Goal: Information Seeking & Learning: Find specific fact

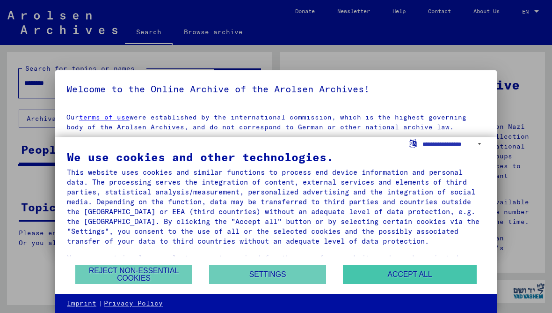
click at [423, 273] on button "Accept all" at bounding box center [410, 274] width 134 height 19
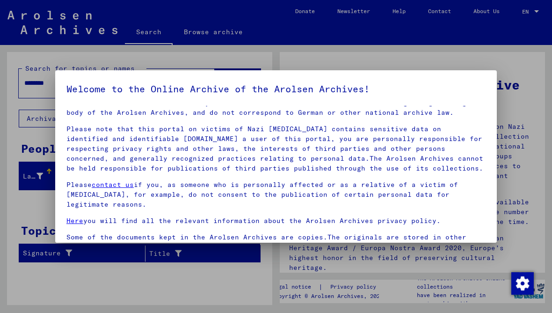
click at [529, 175] on div at bounding box center [276, 156] width 552 height 313
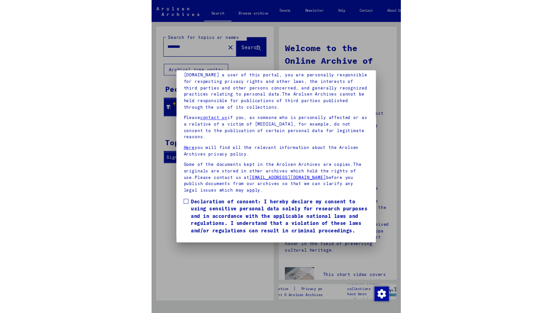
scroll to position [122, 0]
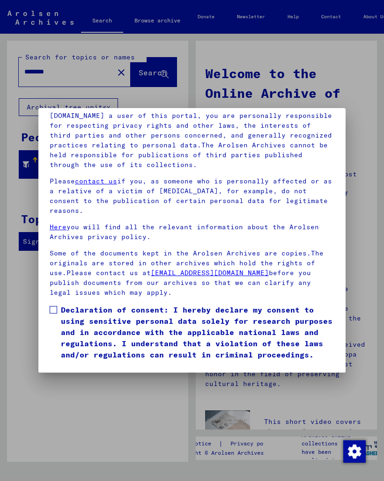
click at [54, 306] on span at bounding box center [53, 309] width 7 height 7
click at [86, 312] on button "I agree" at bounding box center [72, 374] width 45 height 18
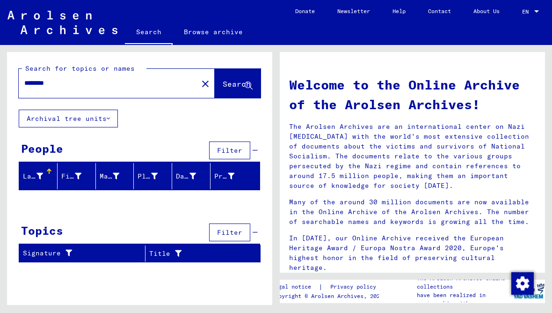
click at [112, 83] on input "********" at bounding box center [105, 83] width 162 height 10
click at [236, 80] on span "Search" at bounding box center [237, 83] width 28 height 9
click at [115, 84] on input "**********" at bounding box center [105, 83] width 162 height 10
click at [243, 80] on span "Search" at bounding box center [237, 83] width 28 height 9
click at [136, 82] on input "**********" at bounding box center [105, 83] width 162 height 10
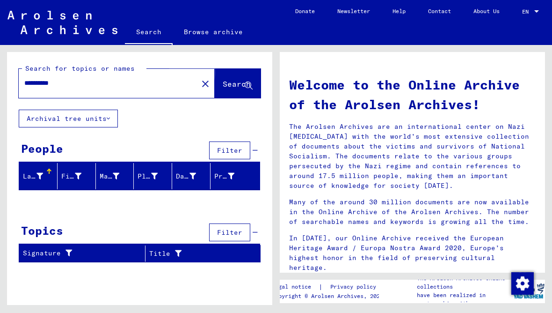
click at [230, 84] on span "Search" at bounding box center [237, 83] width 28 height 9
click at [118, 87] on input "**********" at bounding box center [105, 83] width 162 height 10
type input "**********"
click at [234, 82] on span "Search" at bounding box center [237, 83] width 28 height 9
click at [113, 93] on div "**********" at bounding box center [103, 83] width 168 height 21
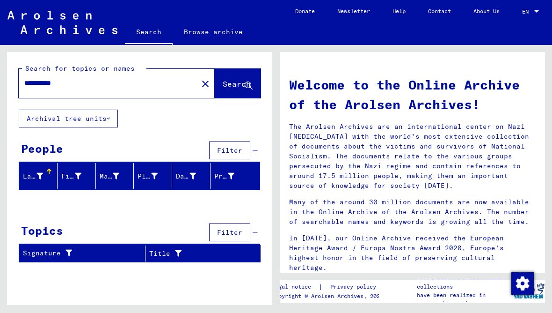
click at [200, 82] on mat-icon "close" at bounding box center [205, 83] width 11 height 11
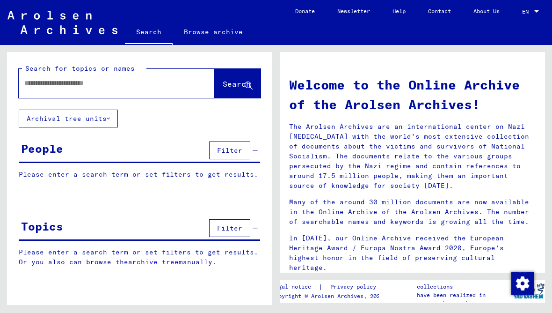
click at [143, 83] on input "text" at bounding box center [105, 83] width 162 height 10
type input "*******"
click at [231, 78] on button "Search" at bounding box center [238, 83] width 46 height 29
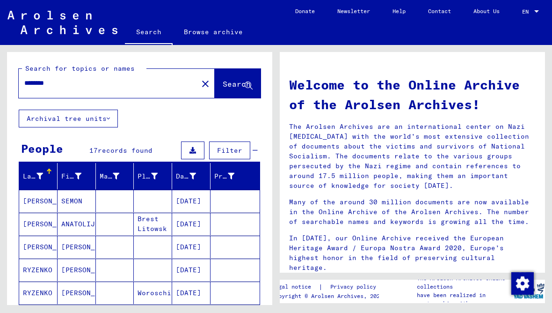
scroll to position [33, 0]
click at [248, 305] on div "Show all search results" at bounding box center [140, 318] width 242 height 27
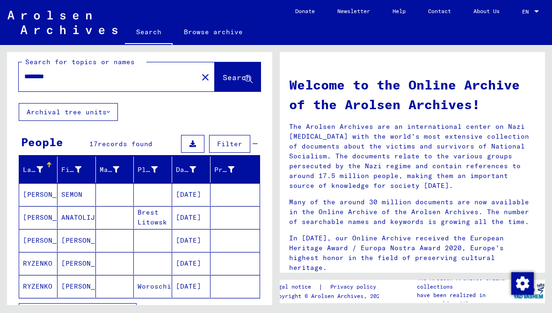
scroll to position [7, 0]
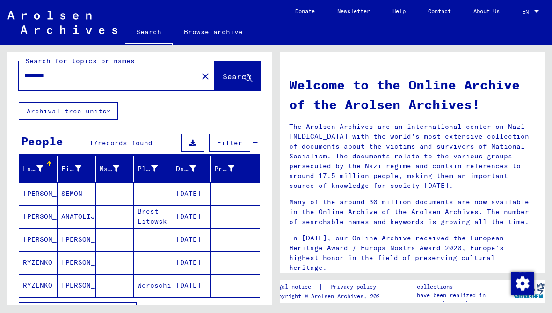
click at [124, 308] on icon "button" at bounding box center [126, 311] width 5 height 7
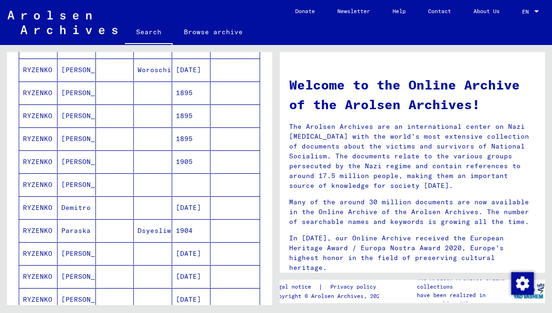
scroll to position [226, 0]
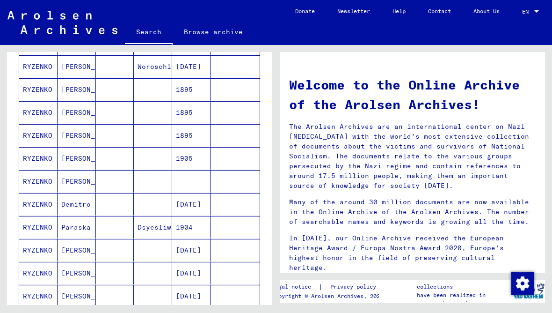
click at [45, 262] on mat-cell "RYZENKO" at bounding box center [38, 273] width 38 height 22
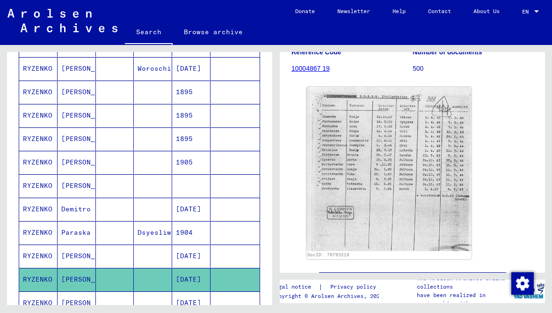
scroll to position [140, 0]
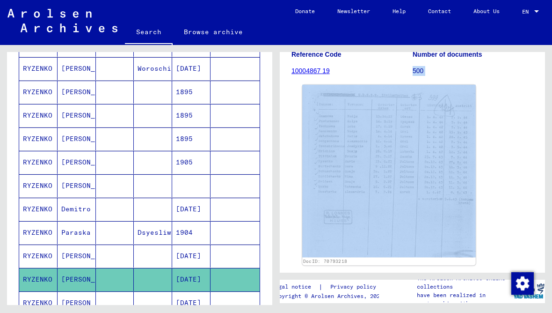
click at [411, 167] on img at bounding box center [389, 171] width 174 height 172
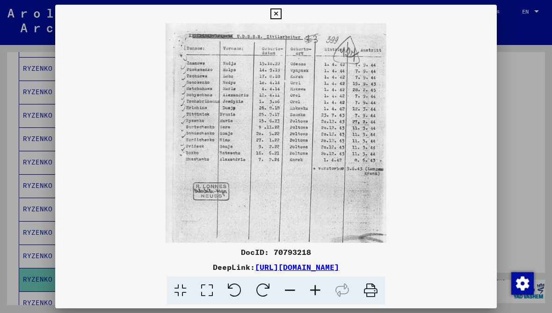
click at [281, 15] on icon at bounding box center [276, 13] width 11 height 11
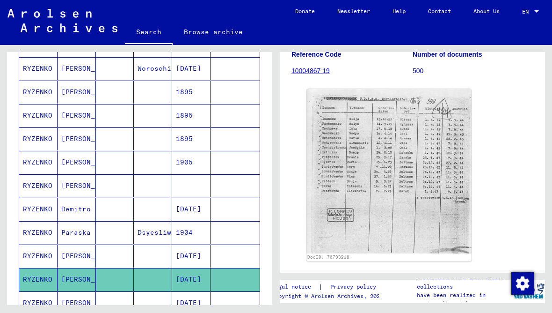
click at [43, 250] on mat-cell "RYZENKO" at bounding box center [38, 255] width 38 height 23
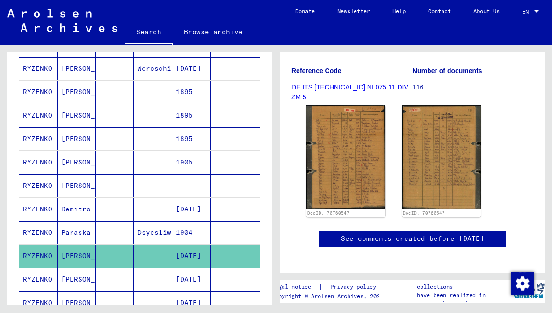
scroll to position [140, 0]
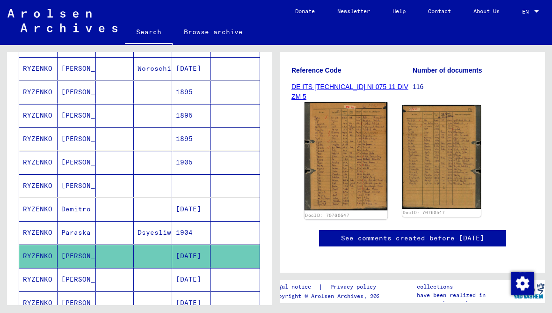
click at [354, 151] on img at bounding box center [346, 156] width 83 height 108
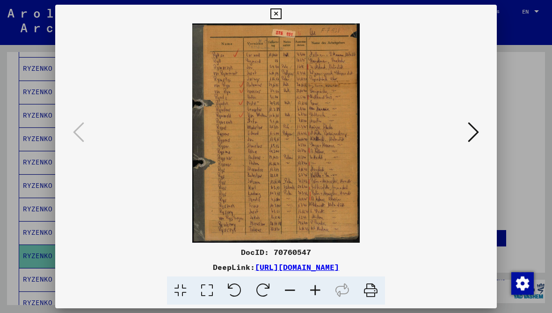
click at [474, 131] on icon at bounding box center [473, 132] width 11 height 22
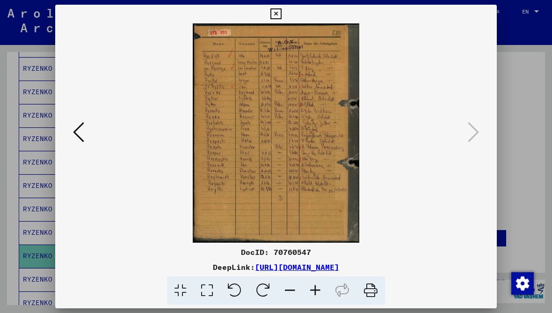
click at [281, 16] on icon at bounding box center [276, 13] width 11 height 11
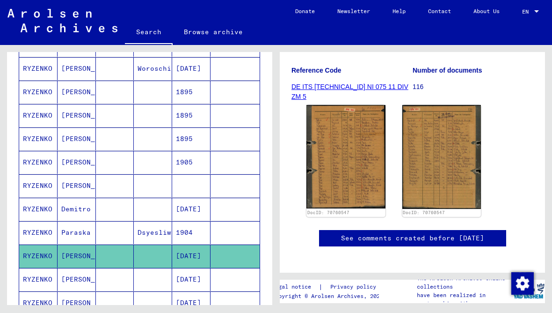
click at [74, 297] on mat-cell "[PERSON_NAME]" at bounding box center [77, 302] width 38 height 23
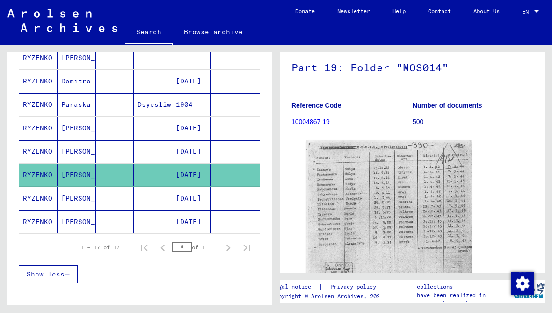
scroll to position [353, 0]
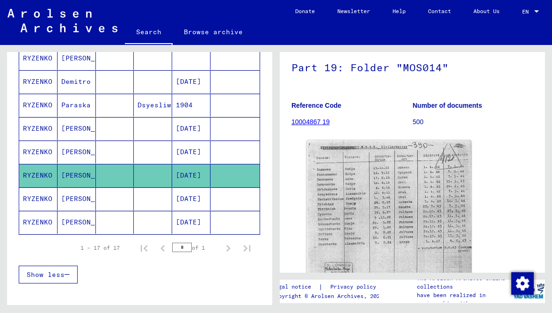
click at [49, 198] on mat-cell "RYZENKO" at bounding box center [38, 198] width 38 height 23
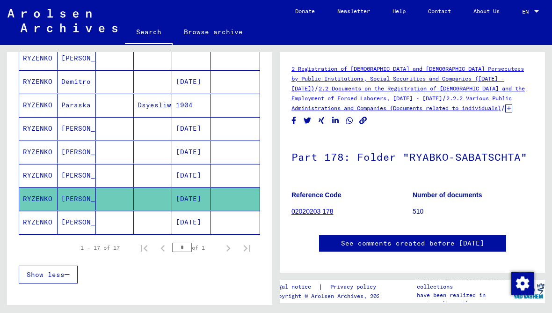
click at [41, 193] on mat-cell "RYZENKO" at bounding box center [38, 198] width 38 height 23
click at [333, 210] on link "02020203 178" at bounding box center [313, 210] width 42 height 7
click at [324, 212] on link "02020203 178" at bounding box center [313, 210] width 42 height 7
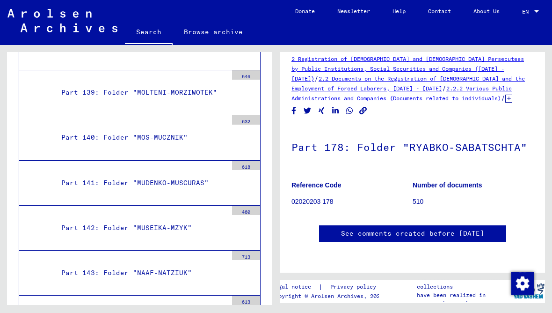
scroll to position [4, 0]
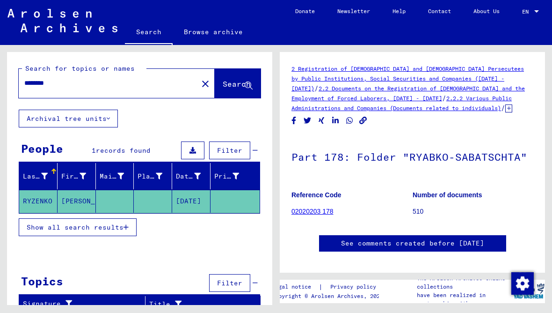
scroll to position [33, 0]
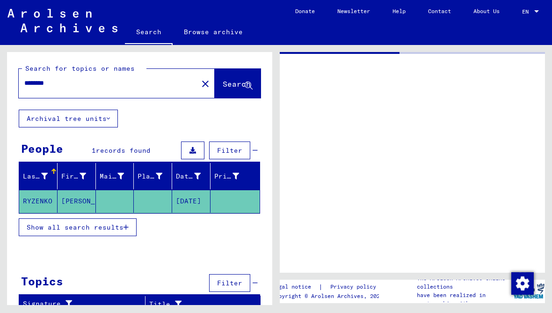
type input "*******"
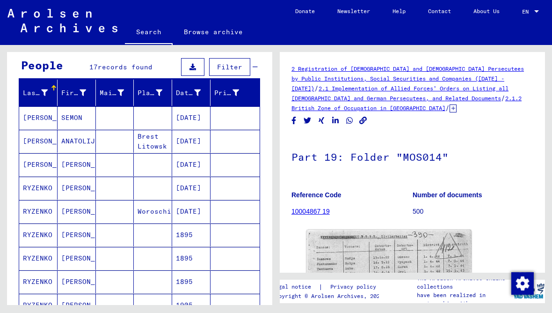
scroll to position [85, 0]
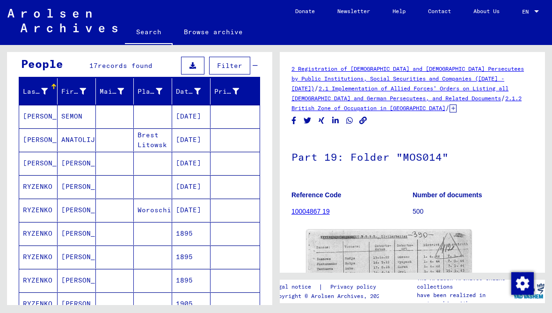
click at [40, 222] on mat-cell "RYZENKO" at bounding box center [38, 233] width 38 height 23
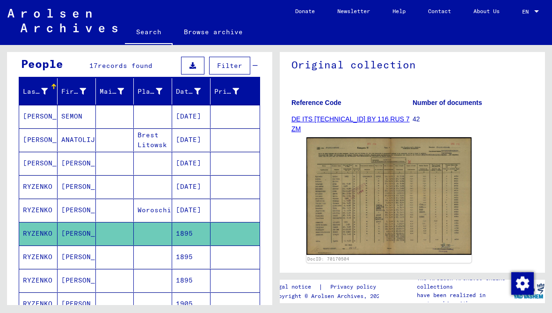
scroll to position [92, 0]
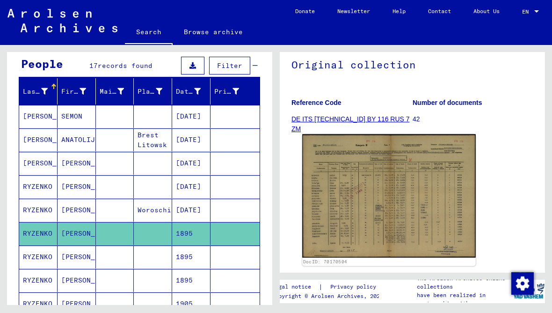
click at [401, 159] on img at bounding box center [389, 196] width 174 height 124
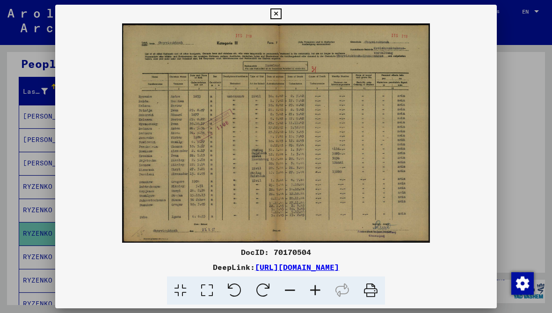
click at [498, 10] on div at bounding box center [276, 156] width 552 height 313
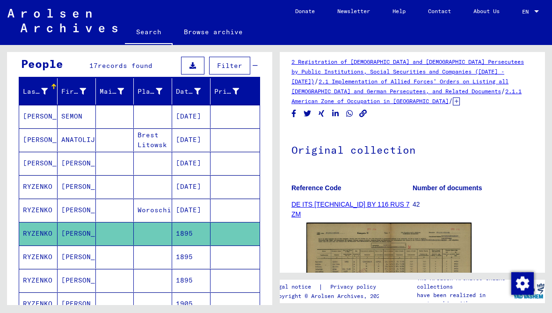
scroll to position [19, 0]
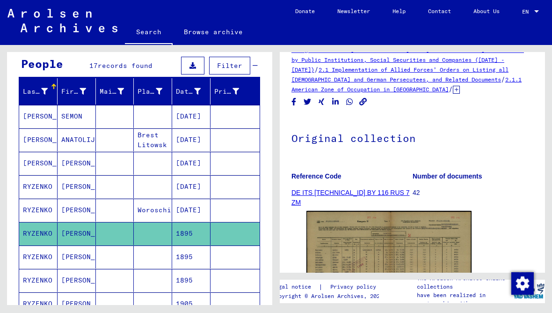
click at [43, 245] on mat-cell "RYZENKO" at bounding box center [38, 256] width 38 height 23
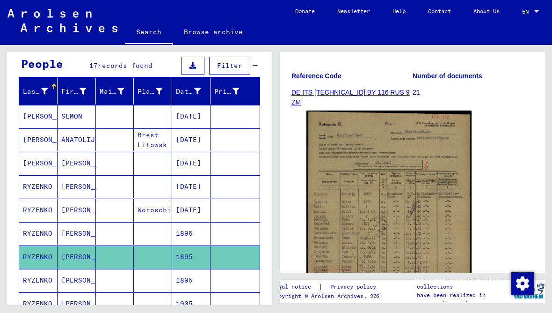
scroll to position [119, 0]
click at [43, 269] on mat-cell "RYZENKO" at bounding box center [38, 280] width 38 height 23
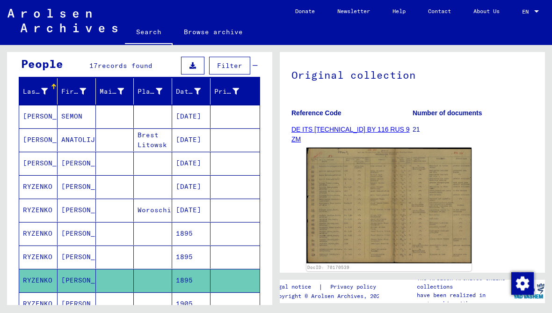
scroll to position [86, 0]
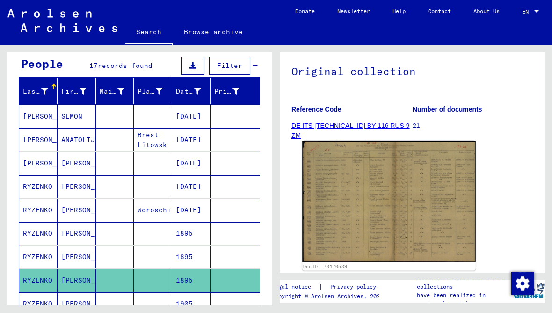
click at [353, 173] on img at bounding box center [389, 201] width 174 height 121
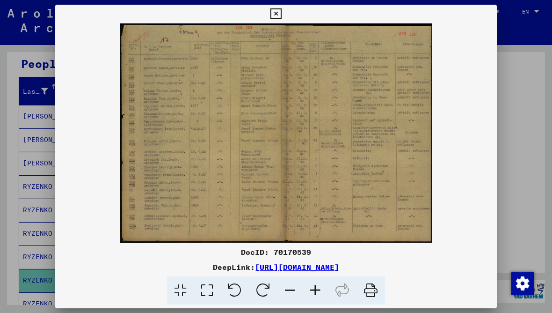
click at [281, 11] on icon at bounding box center [276, 13] width 11 height 11
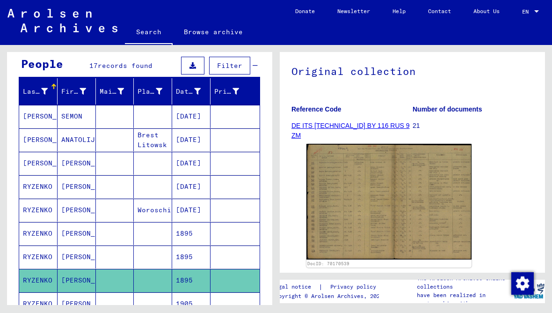
click at [43, 271] on icon at bounding box center [38, 275] width 23 height 37
click at [45, 273] on icon at bounding box center [38, 275] width 23 height 37
click at [70, 292] on mat-cell "[PERSON_NAME]" at bounding box center [77, 303] width 38 height 23
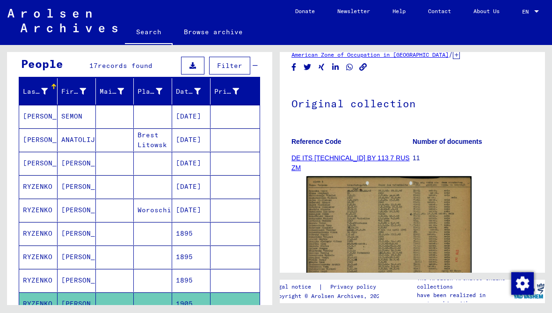
scroll to position [61, 0]
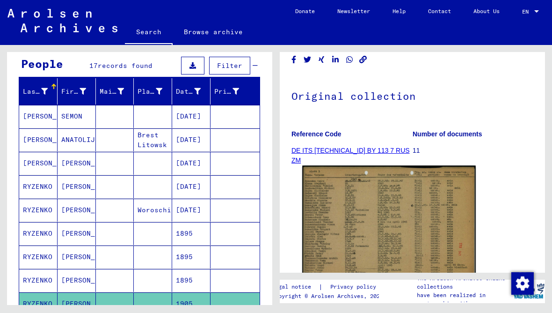
click at [360, 180] on img at bounding box center [389, 228] width 174 height 124
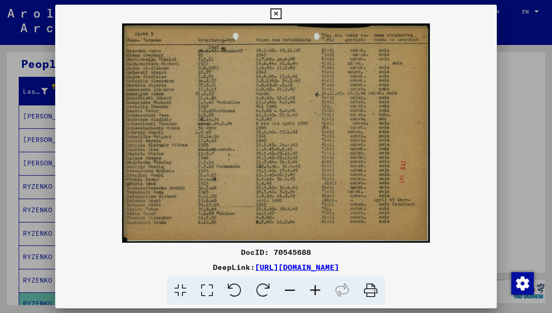
click at [281, 12] on icon at bounding box center [276, 13] width 11 height 11
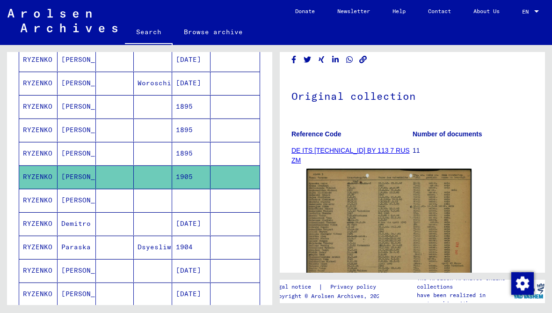
scroll to position [214, 0]
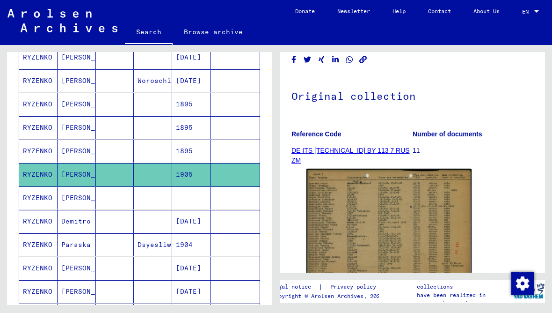
click at [45, 210] on mat-cell "RYZENKO" at bounding box center [38, 221] width 38 height 23
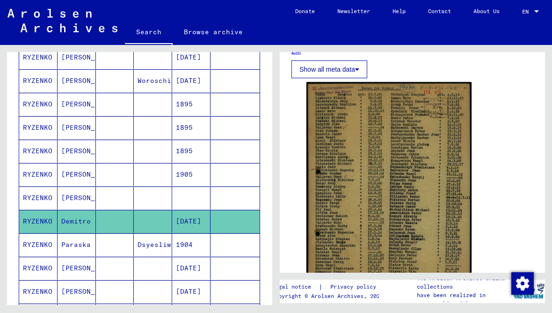
scroll to position [172, 0]
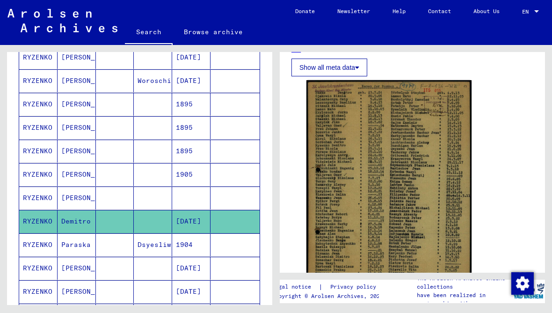
click at [44, 257] on mat-cell "RYZENKO" at bounding box center [38, 268] width 38 height 23
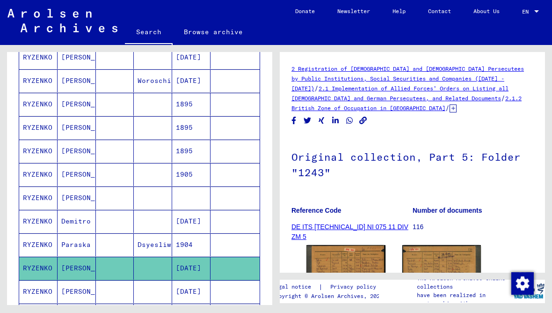
scroll to position [33, 0]
click at [361, 242] on img at bounding box center [346, 296] width 83 height 108
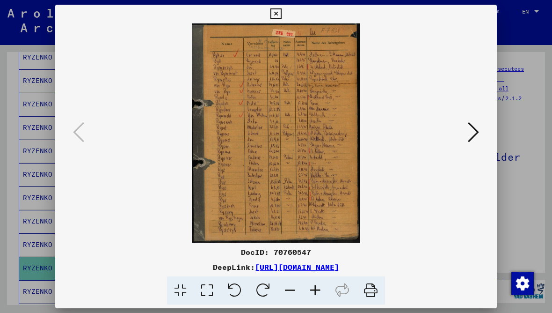
click at [281, 14] on icon at bounding box center [276, 13] width 11 height 11
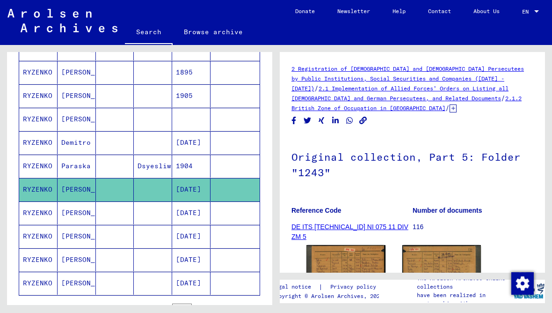
scroll to position [296, 0]
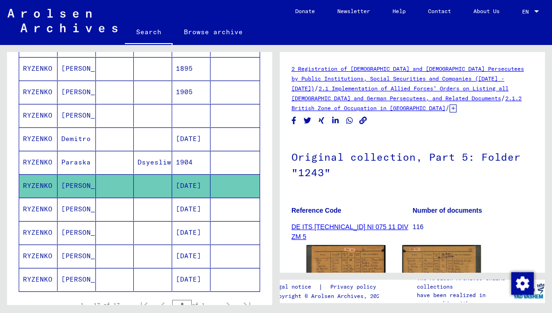
click at [44, 198] on mat-cell "RYZENKO" at bounding box center [38, 209] width 38 height 23
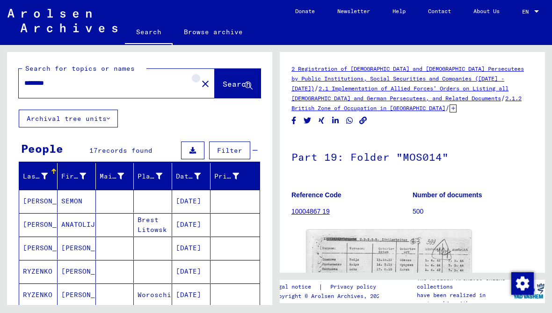
click at [200, 78] on mat-icon "close" at bounding box center [205, 83] width 11 height 11
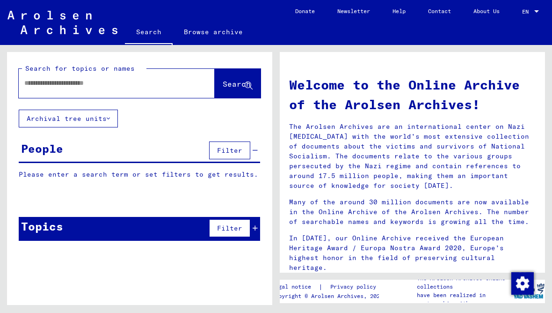
click at [141, 78] on input "text" at bounding box center [105, 83] width 162 height 10
type input "*******"
click at [236, 79] on span "Search" at bounding box center [237, 83] width 28 height 9
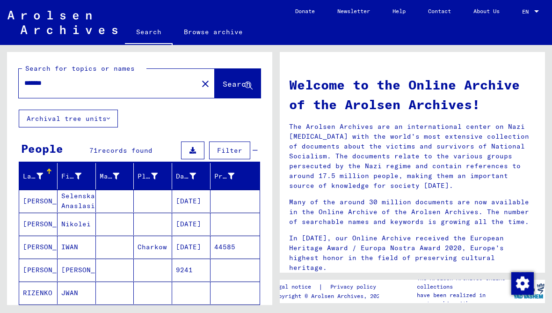
click at [131, 309] on button "Show all search results" at bounding box center [78, 318] width 118 height 18
click at [45, 281] on mat-cell "RIZENKO" at bounding box center [38, 292] width 38 height 22
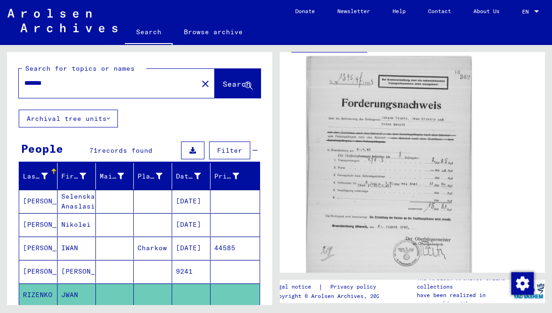
scroll to position [301, 0]
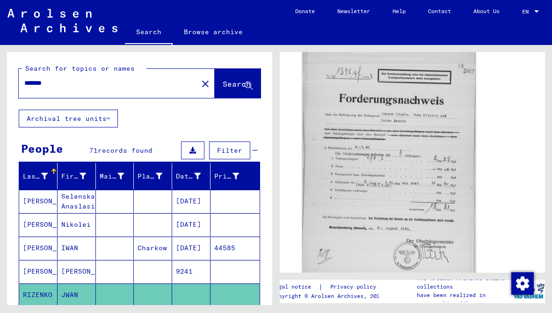
click at [401, 164] on img at bounding box center [389, 171] width 174 height 244
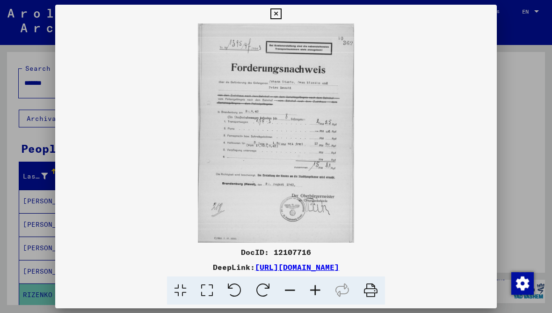
click at [323, 291] on icon at bounding box center [315, 290] width 25 height 29
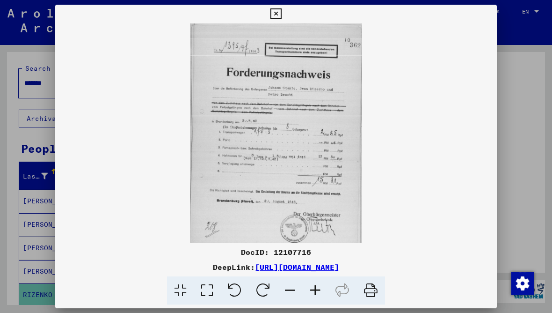
click at [281, 14] on icon at bounding box center [276, 13] width 11 height 11
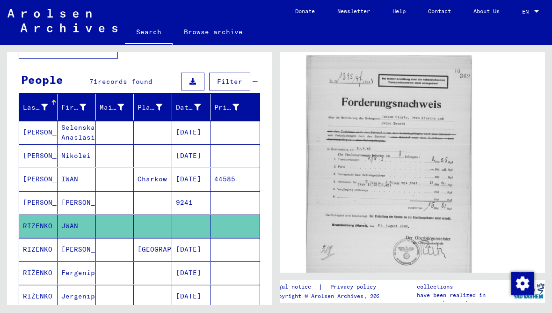
scroll to position [69, 0]
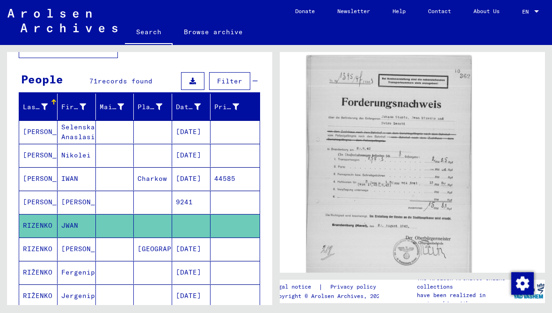
click at [40, 205] on mat-cell "[PERSON_NAME]" at bounding box center [38, 202] width 38 height 23
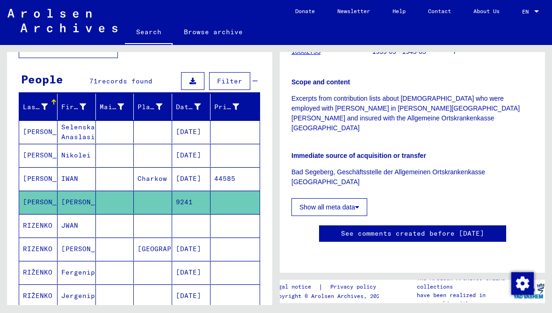
scroll to position [263, 0]
click at [539, 149] on yv-its-full-details "2 Registration of [DEMOGRAPHIC_DATA] and [DEMOGRAPHIC_DATA] Persecutees by Publ…" at bounding box center [412, 51] width 265 height 419
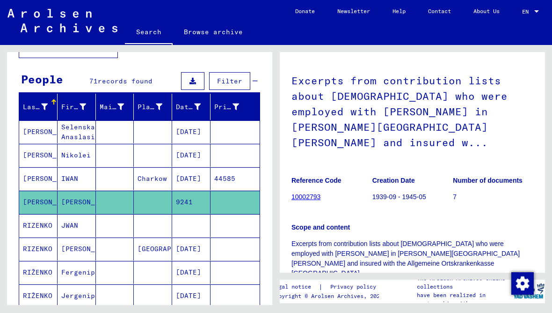
scroll to position [76, 0]
click at [45, 176] on mat-cell "[PERSON_NAME]" at bounding box center [38, 178] width 38 height 23
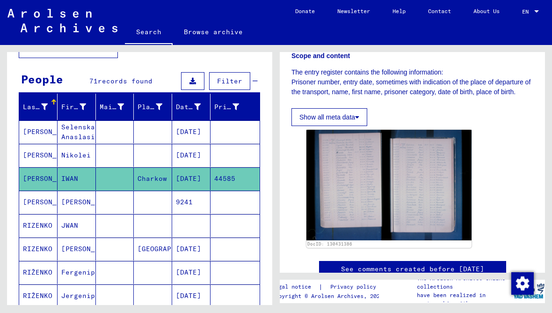
scroll to position [206, 0]
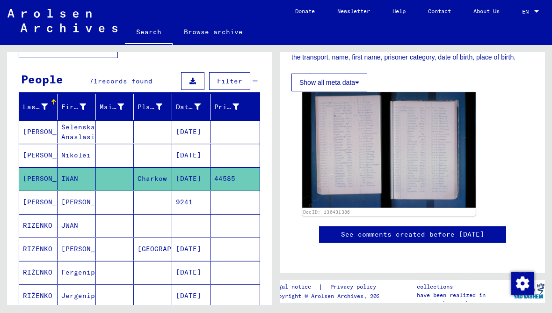
click at [368, 160] on img at bounding box center [389, 150] width 174 height 116
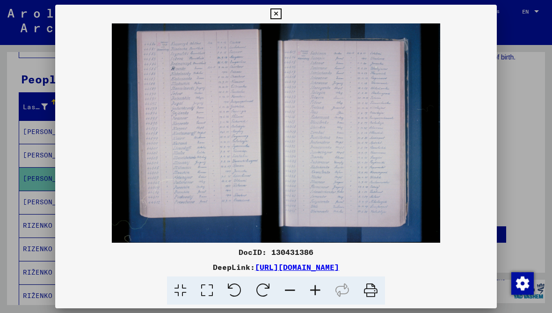
click at [284, 20] on button at bounding box center [276, 14] width 16 height 19
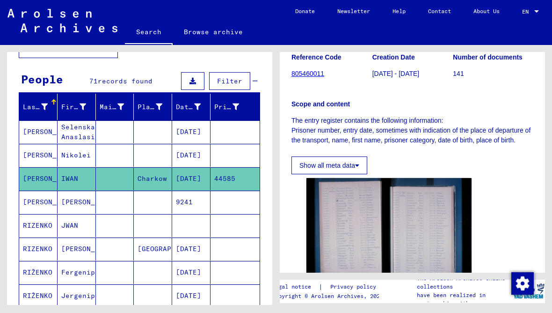
scroll to position [135, 0]
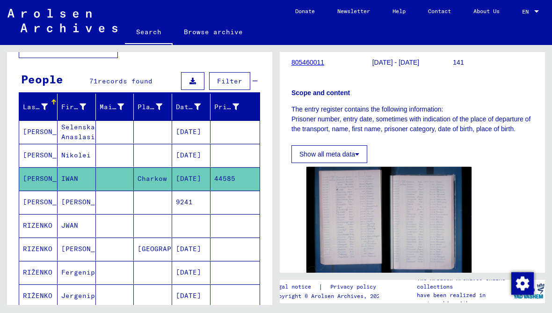
click at [44, 129] on mat-cell "[PERSON_NAME]" at bounding box center [38, 131] width 38 height 23
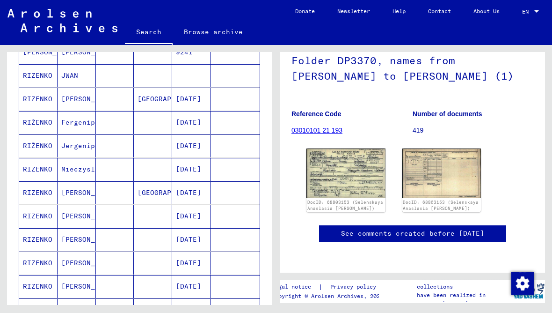
scroll to position [226, 0]
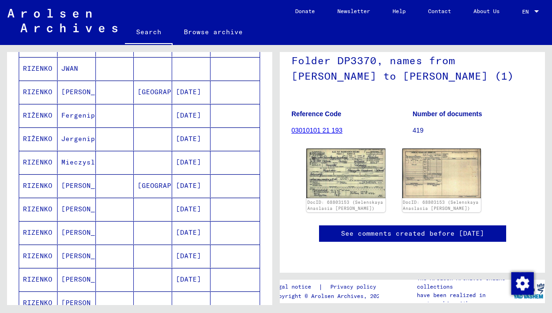
click at [44, 233] on mat-cell "RIZENKO" at bounding box center [38, 232] width 38 height 23
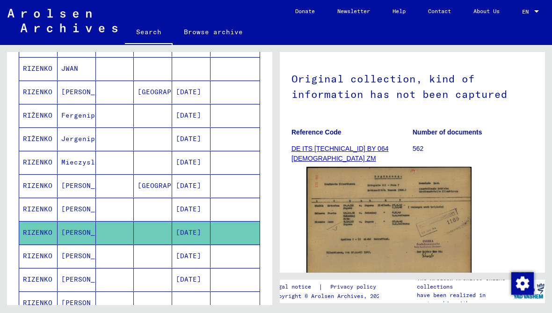
scroll to position [79, 0]
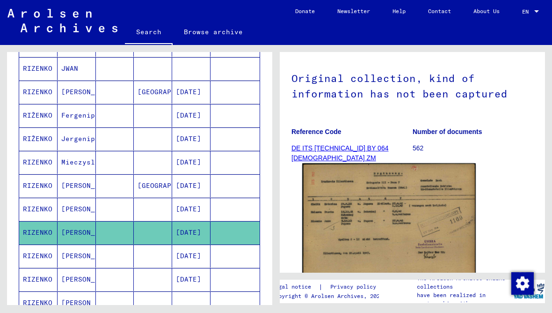
click at [439, 202] on img at bounding box center [389, 223] width 174 height 121
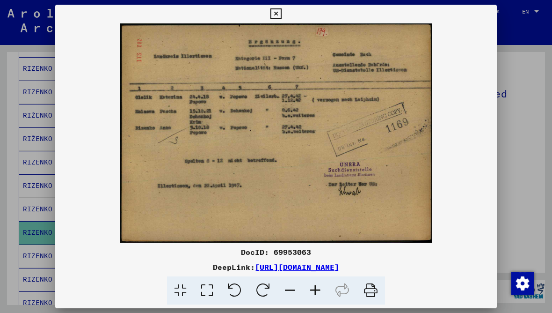
click at [538, 100] on div at bounding box center [276, 156] width 552 height 313
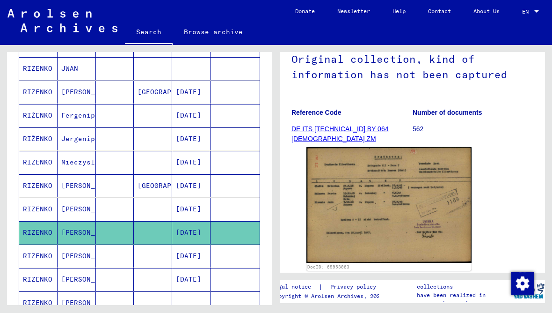
scroll to position [100, 0]
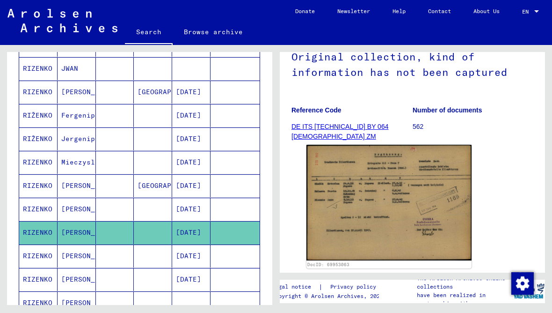
click at [41, 254] on mat-cell "RIZENKO" at bounding box center [38, 255] width 38 height 23
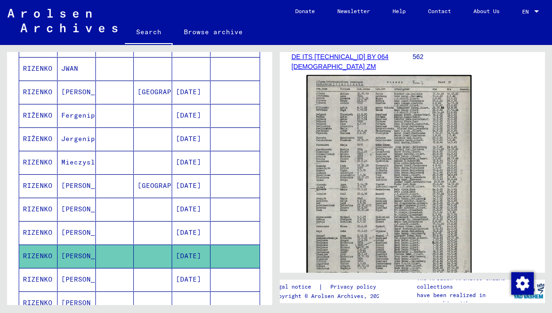
scroll to position [169, 0]
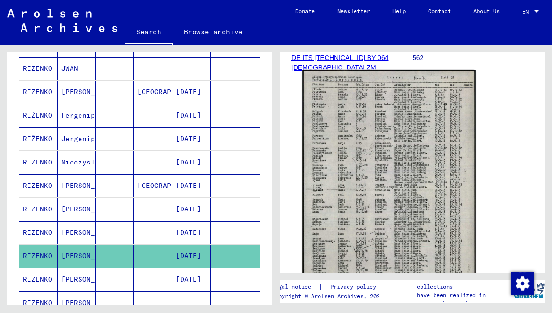
click at [421, 162] on img at bounding box center [389, 191] width 174 height 243
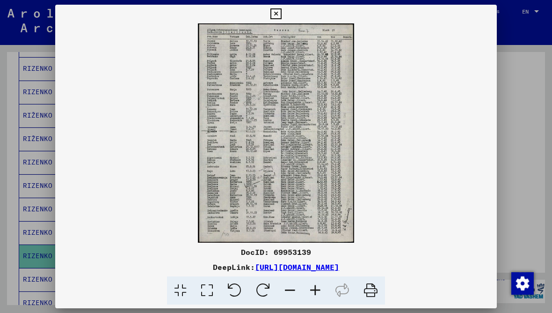
click at [281, 14] on icon at bounding box center [276, 13] width 11 height 11
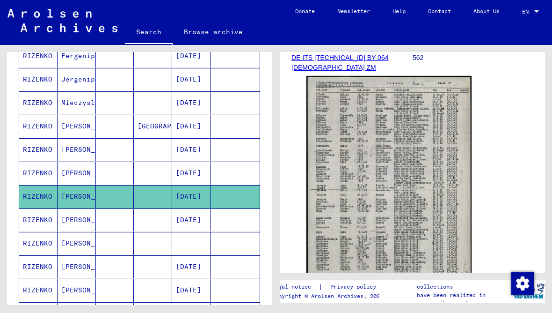
scroll to position [288, 0]
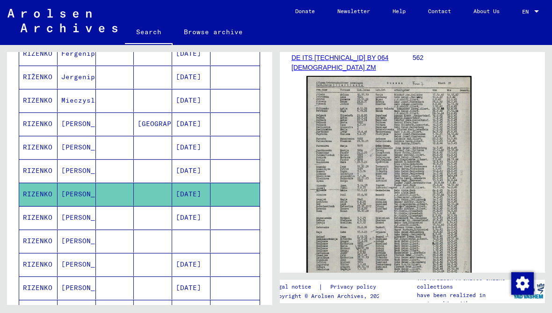
click at [45, 213] on mat-cell "RIZENKO" at bounding box center [38, 217] width 38 height 23
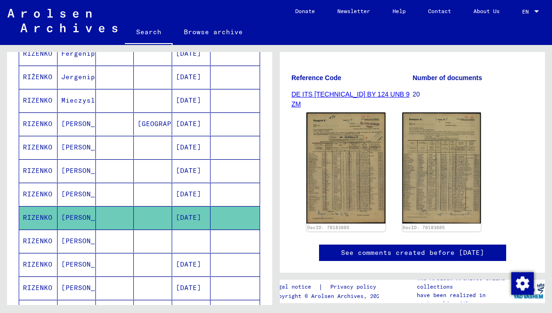
scroll to position [125, 0]
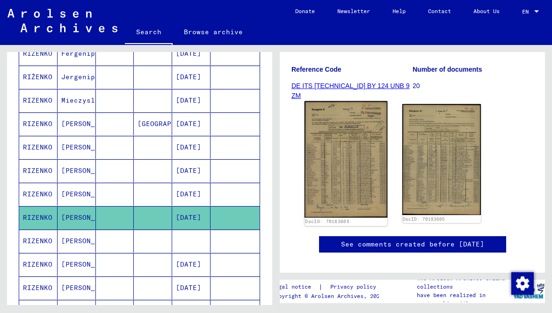
click at [355, 158] on img at bounding box center [346, 159] width 83 height 117
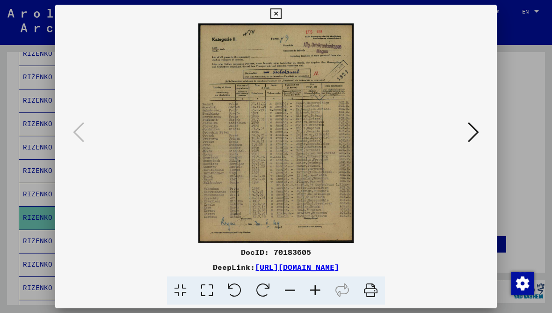
click at [471, 138] on icon at bounding box center [473, 132] width 11 height 22
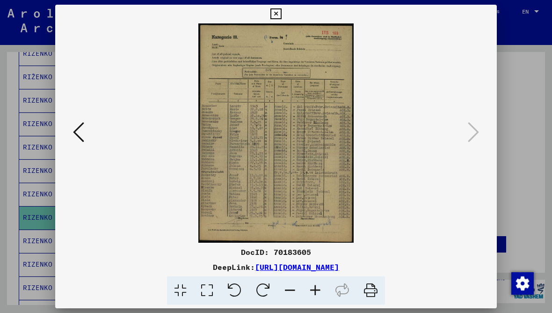
click at [281, 11] on icon at bounding box center [276, 13] width 11 height 11
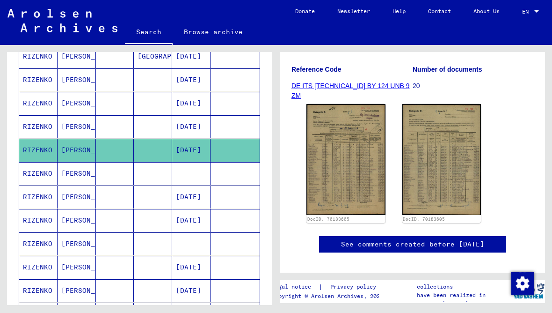
scroll to position [357, 0]
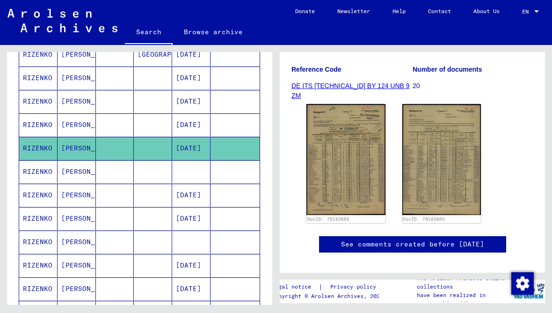
click at [47, 174] on mat-cell "RIZENKO" at bounding box center [38, 171] width 38 height 23
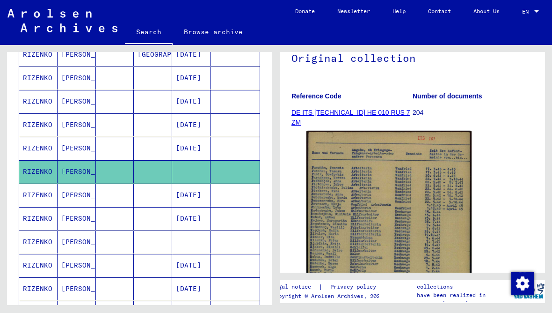
scroll to position [99, 0]
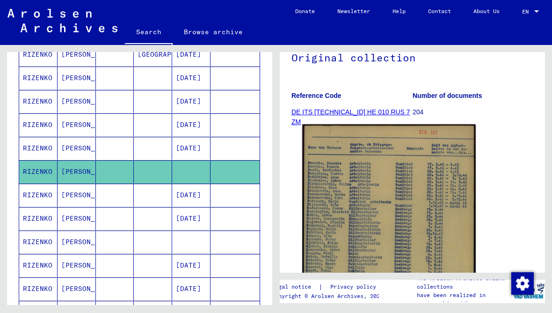
click at [401, 200] on img at bounding box center [389, 246] width 174 height 244
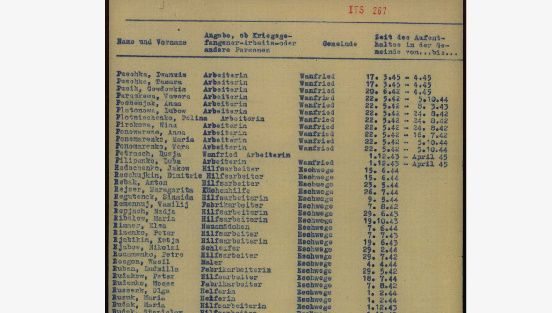
click at [228, 74] on img at bounding box center [276, 132] width 442 height 219
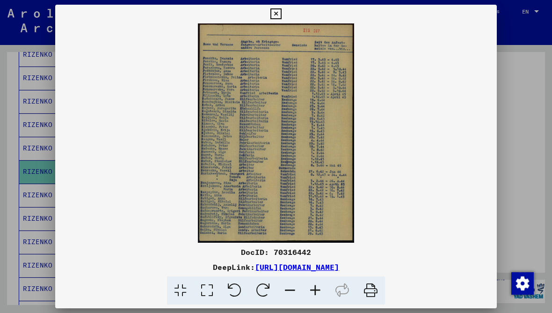
click at [281, 12] on icon at bounding box center [276, 13] width 11 height 11
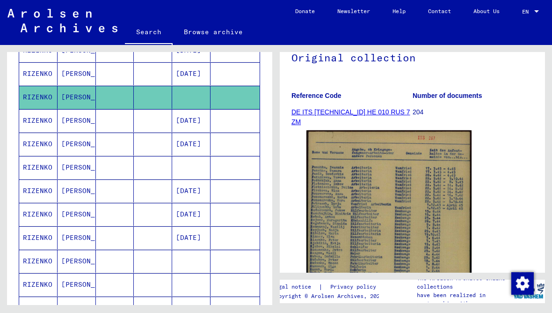
scroll to position [432, 0]
click at [50, 213] on mat-cell "RIZENKO" at bounding box center [38, 213] width 38 height 23
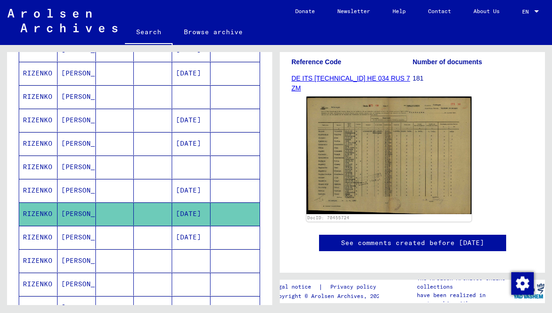
scroll to position [133, 0]
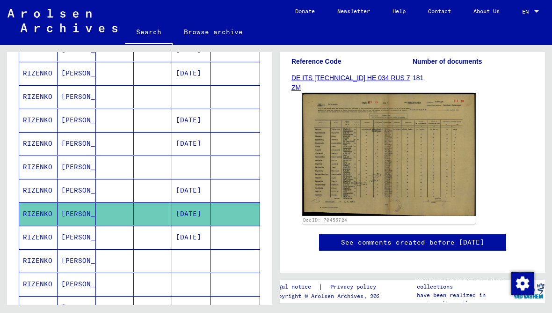
click at [356, 156] on img at bounding box center [389, 154] width 174 height 123
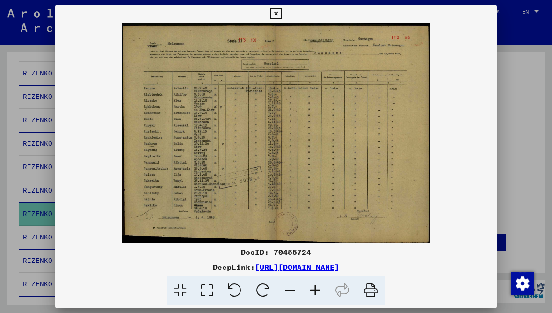
click at [281, 12] on icon at bounding box center [276, 13] width 11 height 11
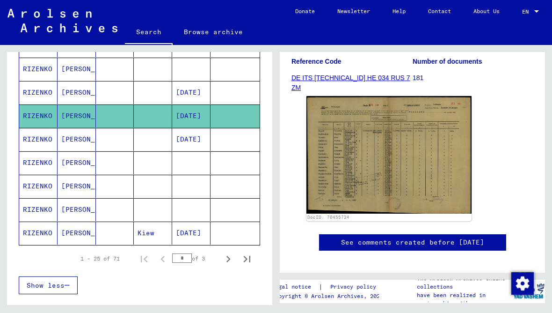
scroll to position [531, 0]
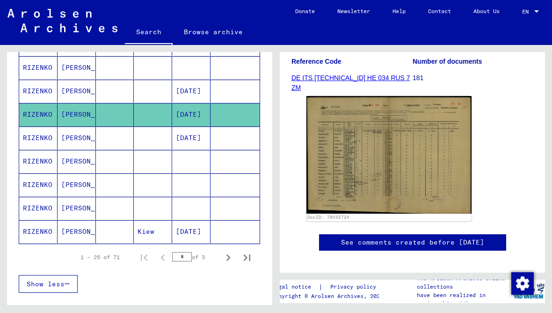
click at [46, 185] on mat-cell "RIZENKO" at bounding box center [38, 184] width 38 height 23
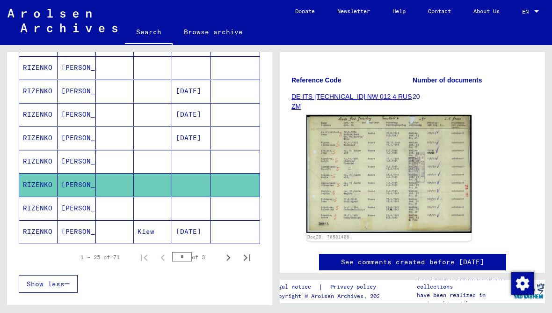
scroll to position [122, 0]
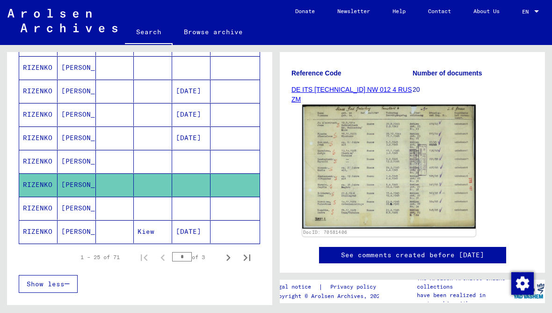
click at [387, 165] on img at bounding box center [389, 167] width 174 height 124
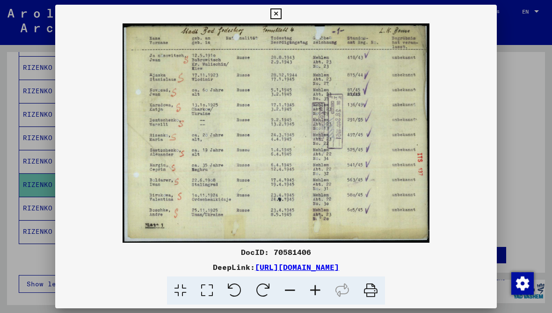
click at [281, 15] on icon at bounding box center [276, 13] width 11 height 11
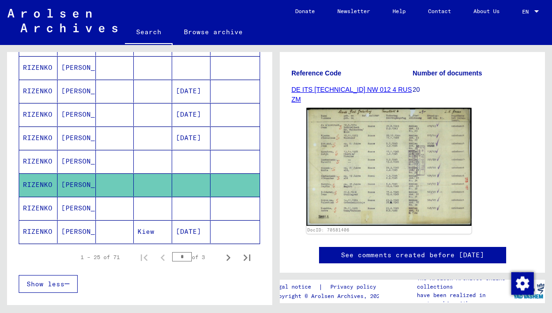
click at [46, 211] on mat-cell "RIZENKO" at bounding box center [38, 208] width 38 height 23
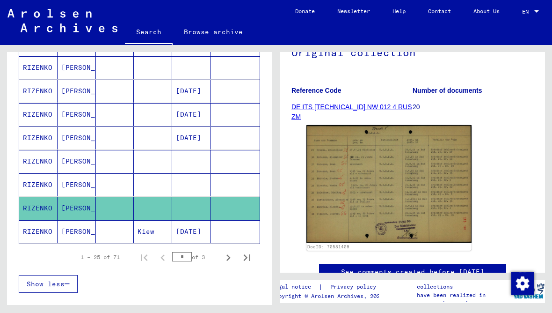
scroll to position [122, 0]
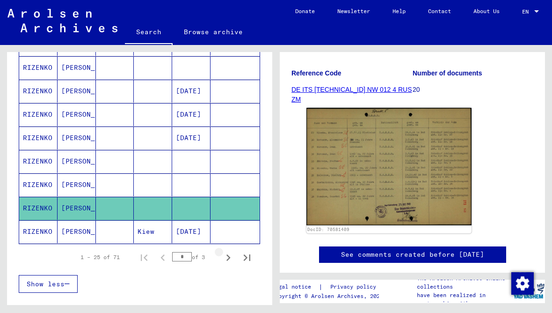
click at [231, 256] on icon "Next page" at bounding box center [228, 257] width 13 height 13
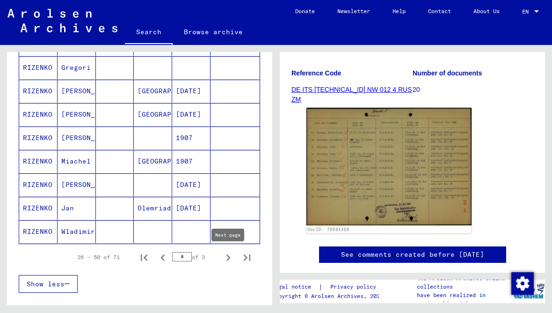
click at [50, 228] on mat-cell "RIZENKO" at bounding box center [38, 231] width 38 height 23
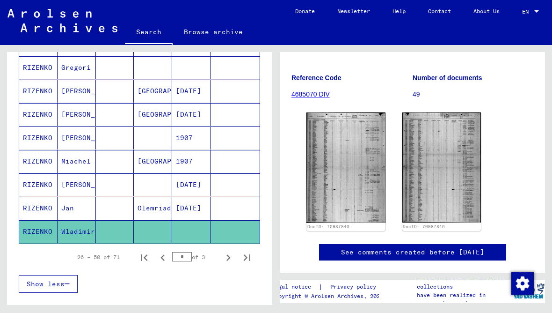
scroll to position [136, 0]
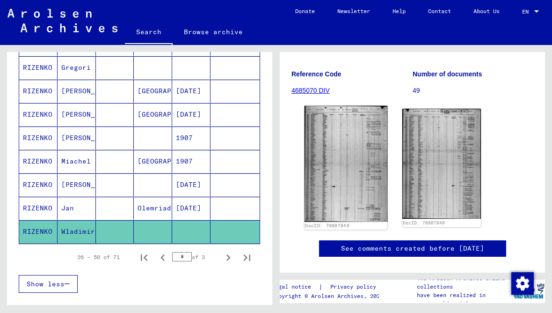
click at [347, 149] on img at bounding box center [346, 164] width 83 height 116
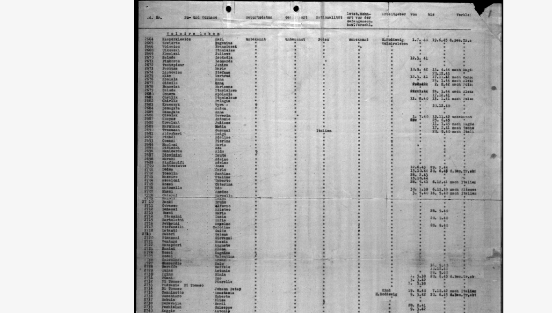
click at [229, 23] on img at bounding box center [276, 132] width 378 height 219
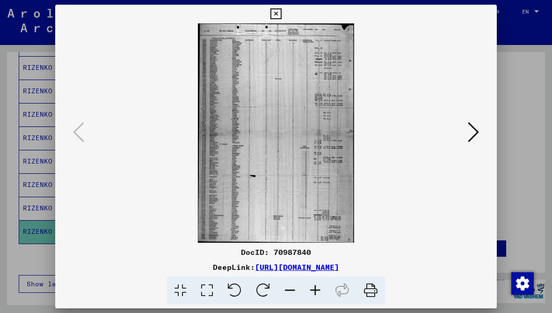
click at [284, 13] on button at bounding box center [276, 14] width 16 height 19
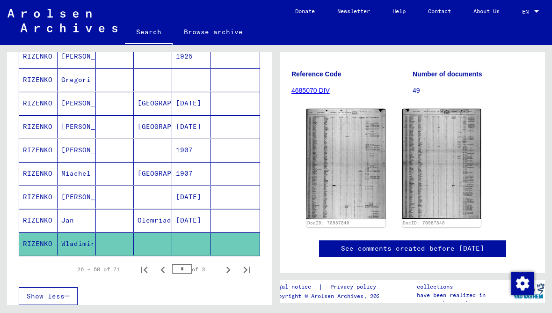
scroll to position [521, 0]
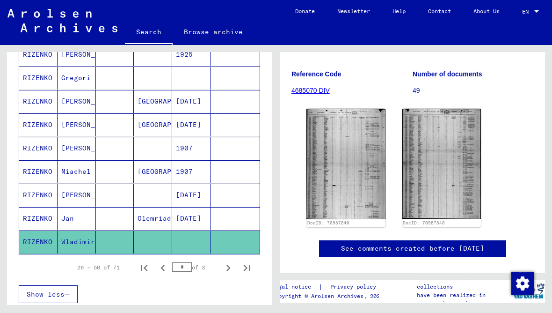
click at [44, 124] on mat-cell "RIZENKO" at bounding box center [38, 124] width 38 height 23
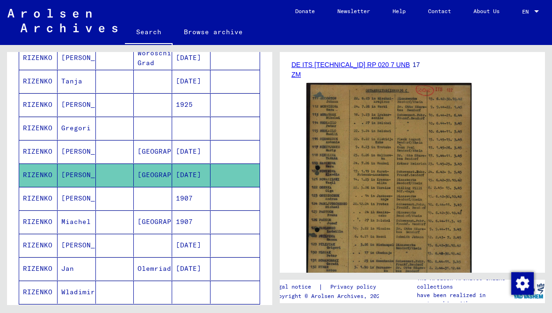
scroll to position [466, 0]
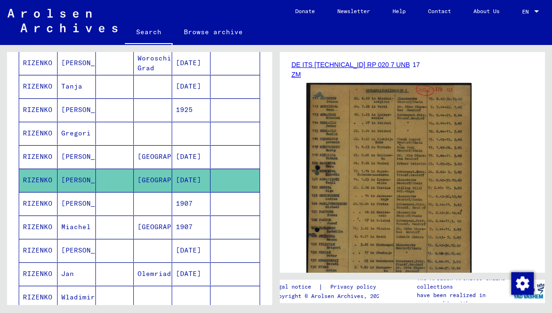
click at [77, 111] on mat-cell "[PERSON_NAME]" at bounding box center [77, 109] width 38 height 23
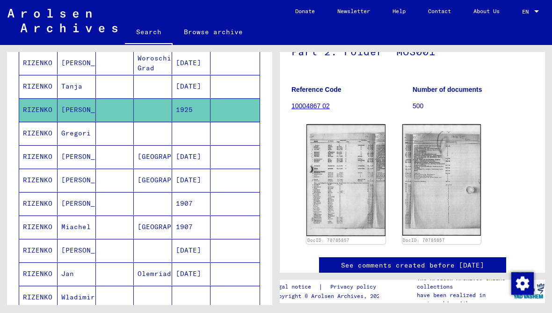
scroll to position [106, 0]
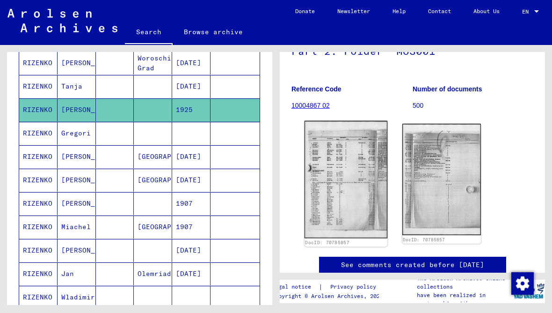
click at [342, 180] on img at bounding box center [346, 180] width 83 height 118
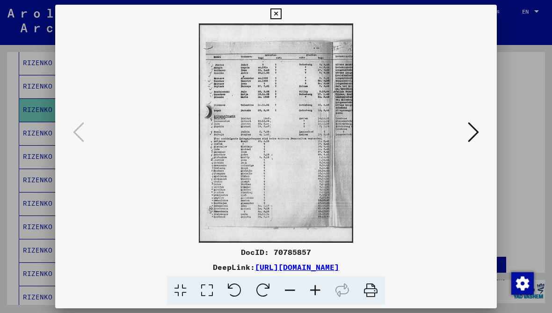
click at [284, 12] on button at bounding box center [276, 14] width 16 height 19
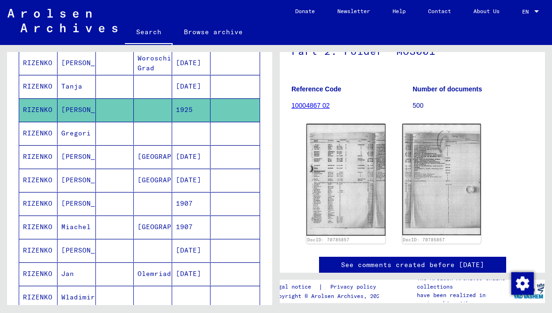
click at [48, 86] on mat-cell "RIZENKO" at bounding box center [38, 86] width 38 height 23
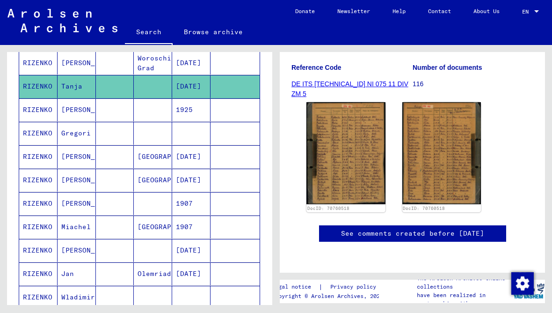
scroll to position [196, 0]
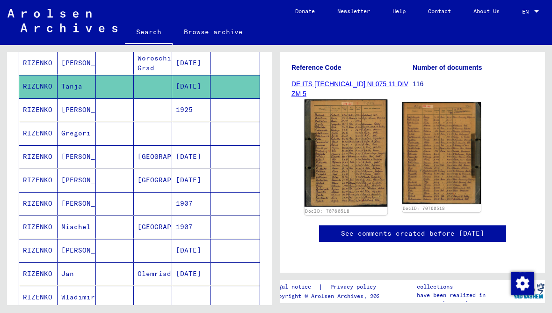
click at [360, 105] on img at bounding box center [346, 152] width 83 height 107
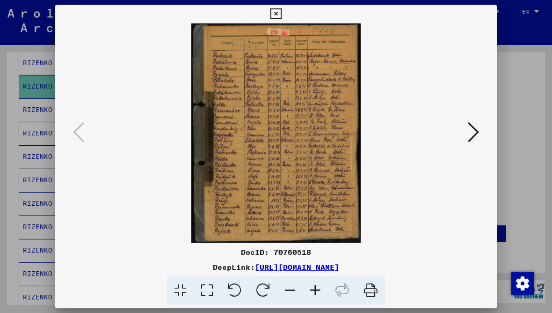
click at [464, 129] on img at bounding box center [276, 132] width 378 height 219
click at [473, 130] on icon at bounding box center [473, 132] width 11 height 22
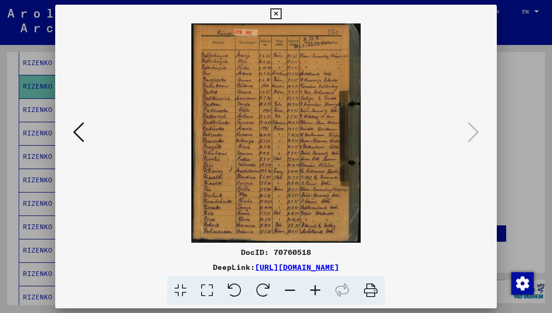
click at [498, 14] on div at bounding box center [276, 156] width 552 height 313
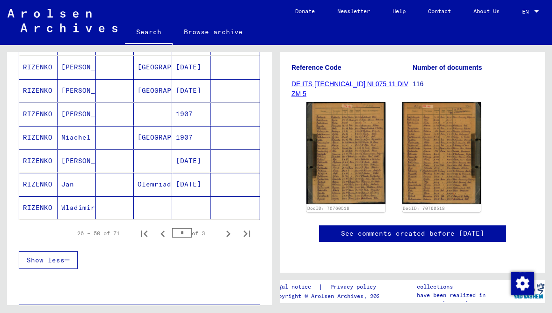
scroll to position [559, 0]
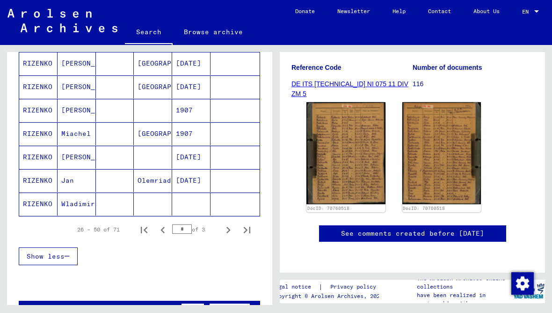
click at [51, 202] on mat-cell "RIZENKO" at bounding box center [38, 203] width 38 height 23
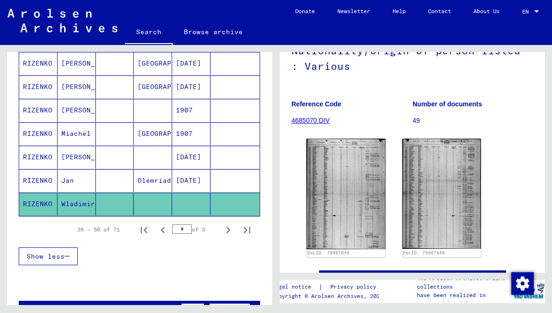
scroll to position [112, 0]
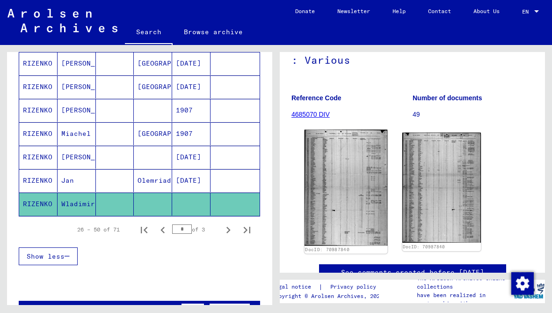
click at [346, 192] on img at bounding box center [346, 188] width 83 height 116
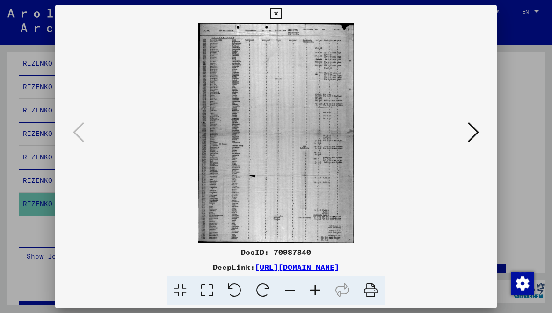
click at [281, 12] on icon at bounding box center [276, 13] width 11 height 11
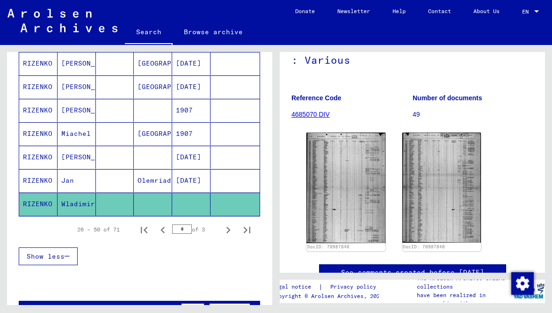
click at [232, 230] on icon "Next page" at bounding box center [228, 229] width 13 height 13
type input "*"
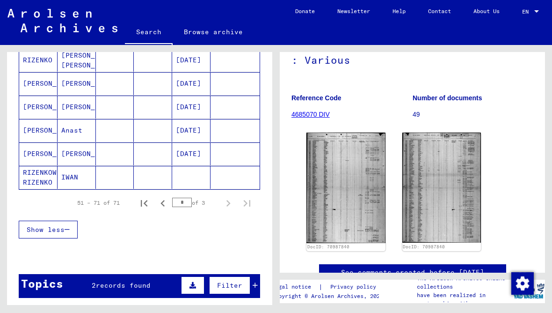
scroll to position [492, 0]
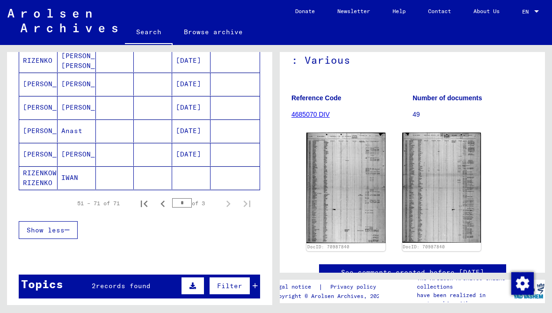
click at [45, 176] on mat-cell "RIZENKOW RIZENKO" at bounding box center [38, 177] width 38 height 23
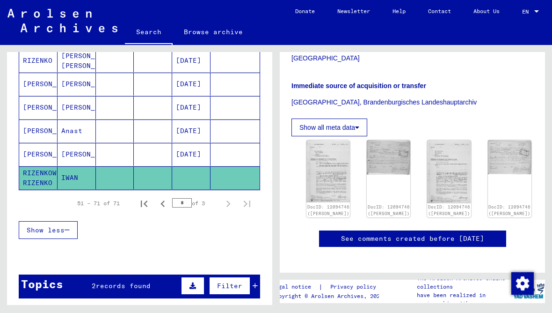
scroll to position [202, 0]
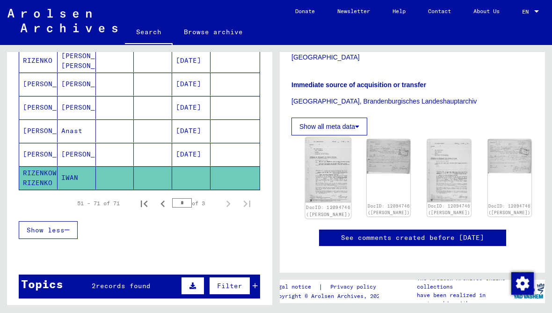
click at [328, 159] on img at bounding box center [329, 169] width 46 height 65
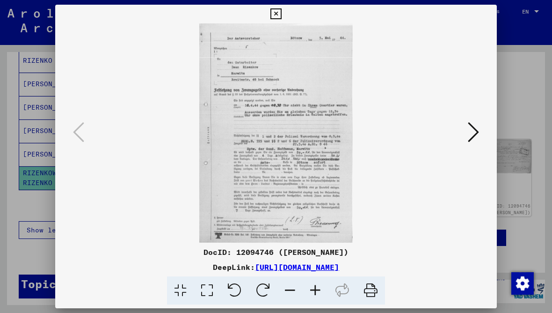
click at [466, 135] on button at bounding box center [473, 132] width 17 height 27
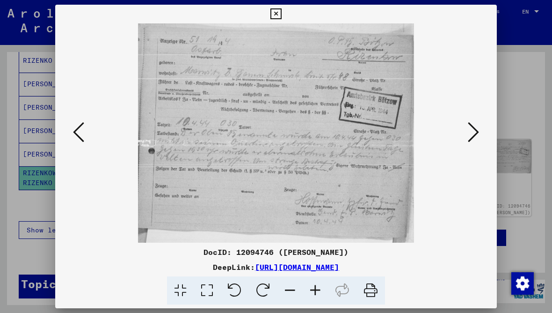
click at [466, 131] on button at bounding box center [473, 132] width 17 height 27
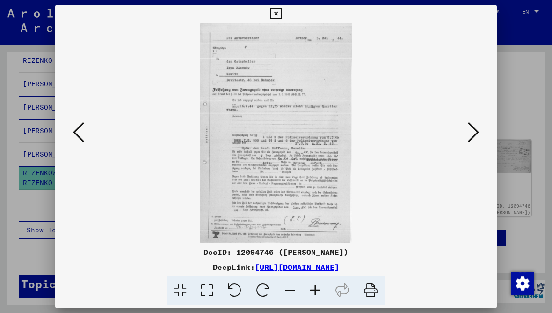
click at [322, 295] on icon at bounding box center [315, 290] width 25 height 29
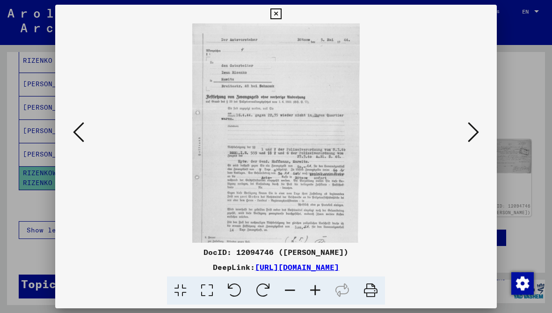
click at [468, 144] on button at bounding box center [473, 132] width 17 height 27
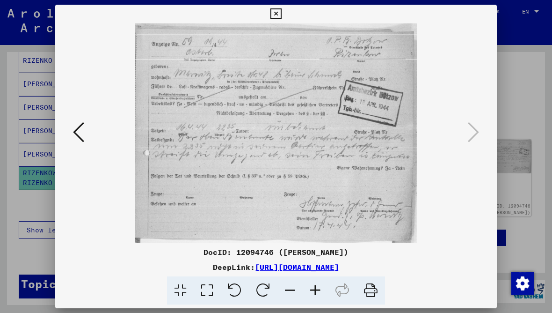
click at [281, 15] on icon at bounding box center [276, 13] width 11 height 11
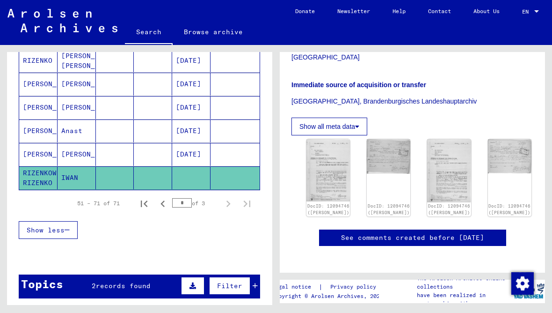
click at [37, 157] on mat-cell "[PERSON_NAME]" at bounding box center [38, 154] width 38 height 23
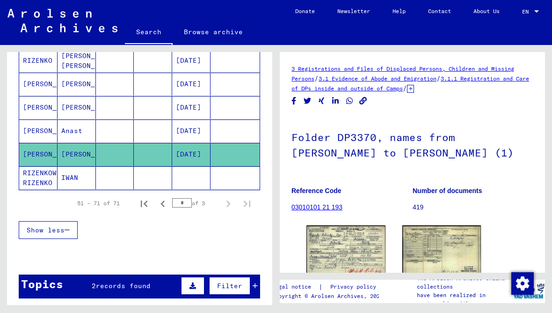
click at [46, 128] on mat-cell "[PERSON_NAME]" at bounding box center [38, 130] width 38 height 23
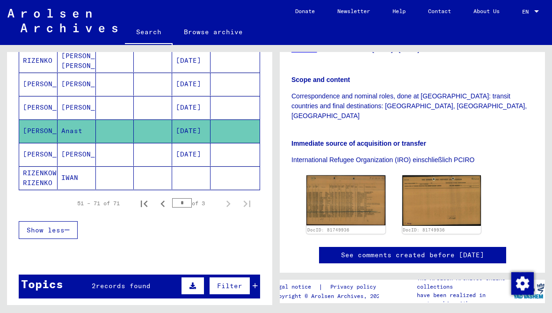
scroll to position [205, 0]
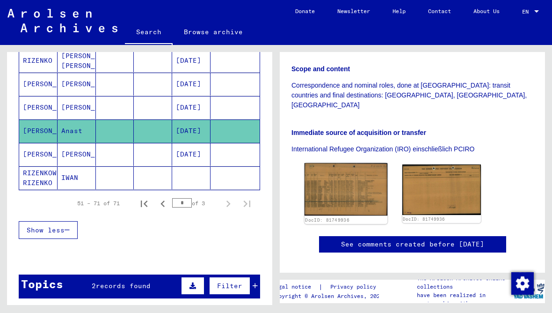
click at [357, 171] on img at bounding box center [346, 189] width 83 height 52
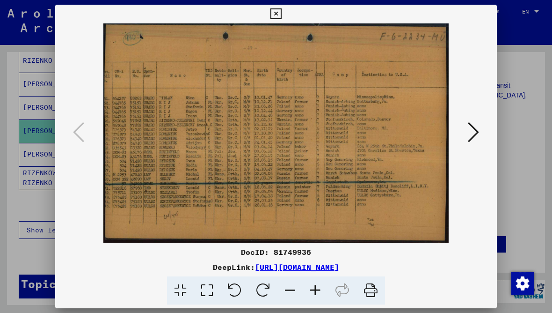
click at [281, 17] on icon at bounding box center [276, 13] width 11 height 11
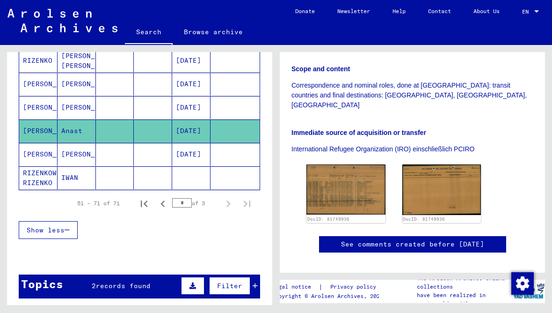
click at [48, 105] on mat-cell "[PERSON_NAME]" at bounding box center [38, 107] width 38 height 23
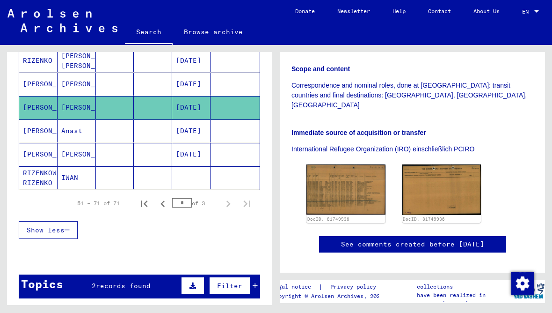
click at [41, 154] on mat-cell "[PERSON_NAME]" at bounding box center [38, 154] width 38 height 23
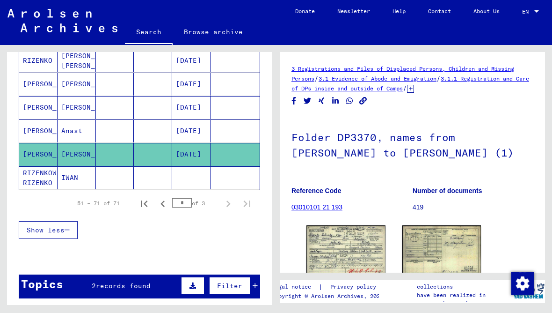
click at [42, 132] on mat-cell "[PERSON_NAME]" at bounding box center [38, 130] width 38 height 23
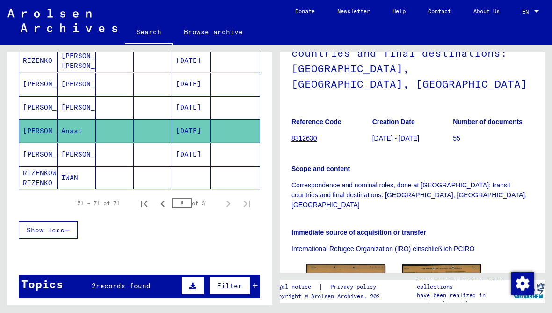
scroll to position [106, 0]
click at [42, 110] on mat-cell "[PERSON_NAME]" at bounding box center [38, 107] width 38 height 23
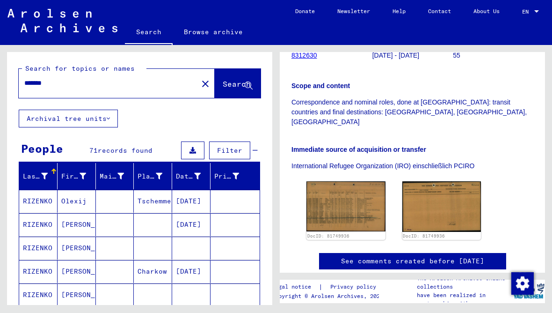
scroll to position [0, 0]
click at [200, 79] on mat-icon "close" at bounding box center [205, 83] width 11 height 11
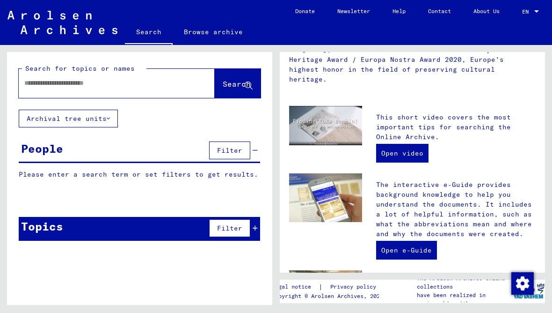
click at [144, 81] on input "text" at bounding box center [105, 83] width 162 height 10
type input "*******"
click at [245, 78] on button "Search" at bounding box center [238, 83] width 46 height 29
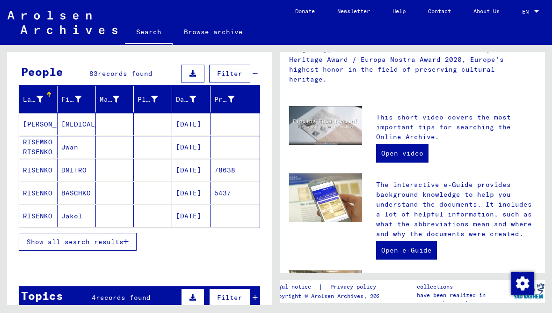
scroll to position [78, 0]
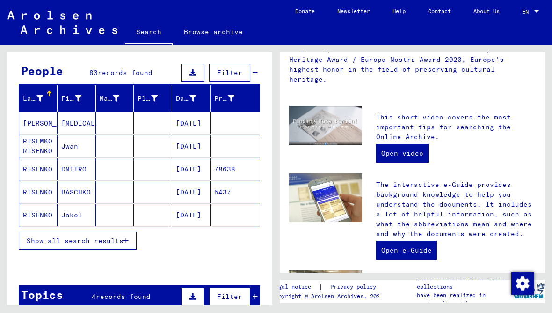
click at [129, 243] on button "Show all search results" at bounding box center [78, 241] width 118 height 18
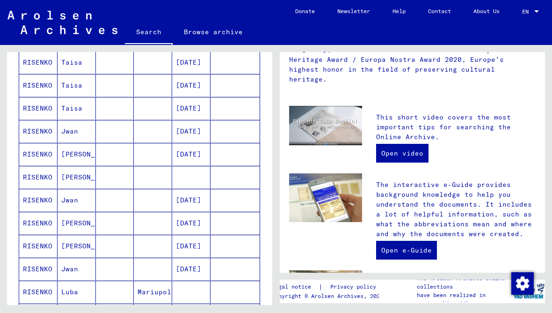
scroll to position [416, 0]
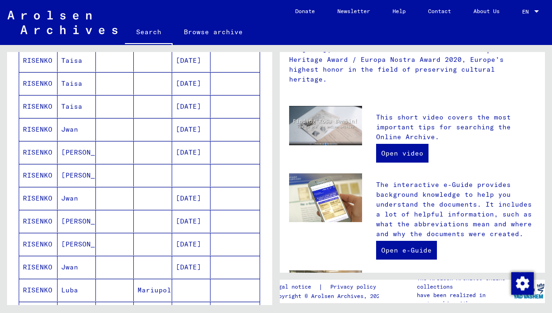
click at [47, 150] on mat-cell "RISENKO" at bounding box center [38, 152] width 38 height 22
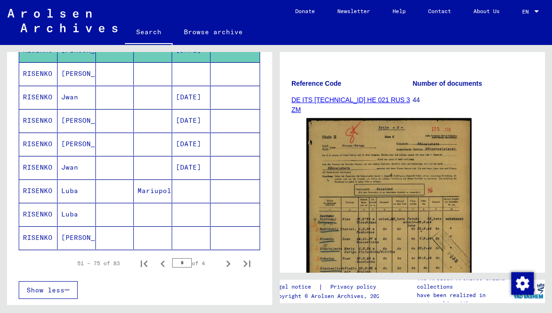
scroll to position [530, 0]
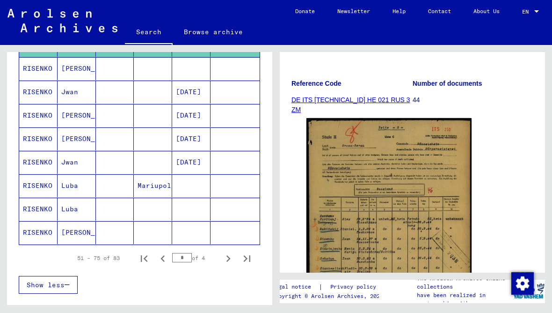
click at [44, 183] on mat-cell "RISENKO" at bounding box center [38, 185] width 38 height 23
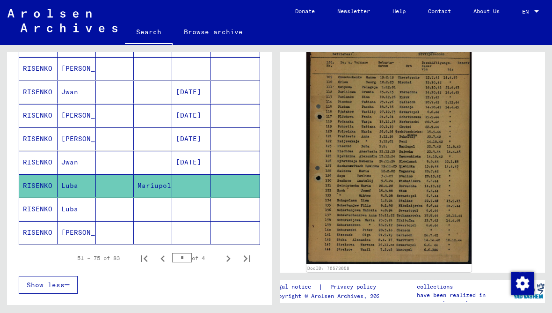
scroll to position [219, 0]
click at [41, 208] on mat-cell "RISENKO" at bounding box center [38, 209] width 38 height 23
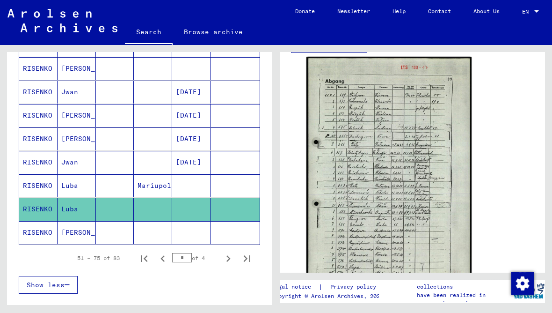
scroll to position [381, 0]
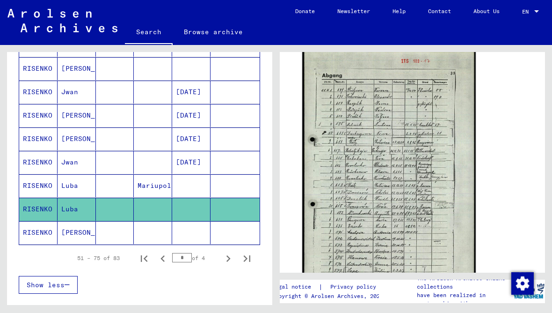
click at [409, 157] on img at bounding box center [389, 171] width 174 height 243
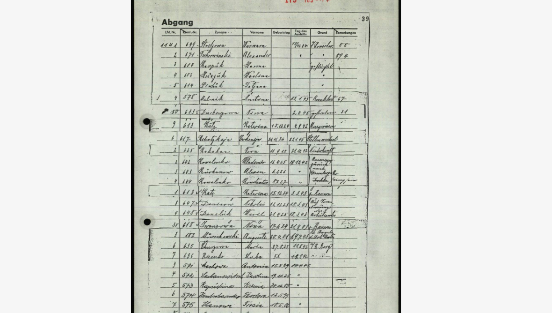
click at [280, 73] on img at bounding box center [276, 132] width 442 height 219
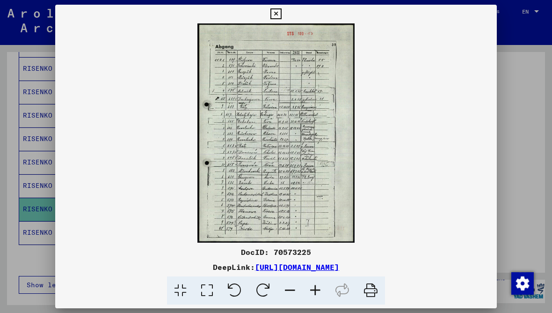
click at [281, 14] on icon at bounding box center [276, 13] width 11 height 11
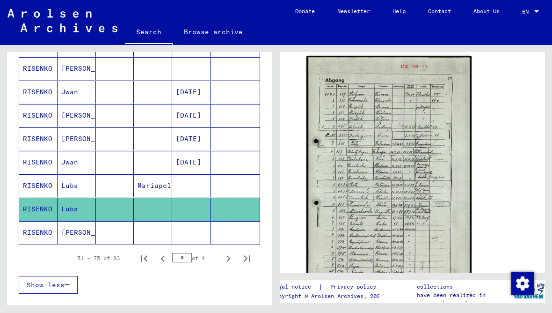
click at [232, 257] on icon "Next page" at bounding box center [228, 258] width 13 height 13
type input "*"
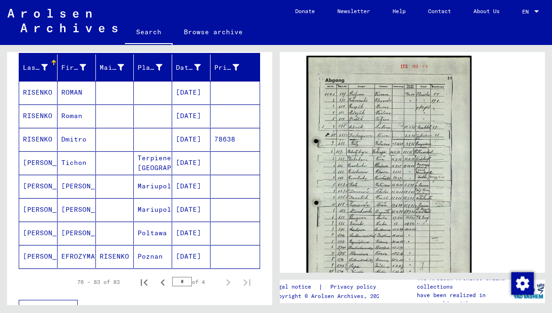
scroll to position [108, 0]
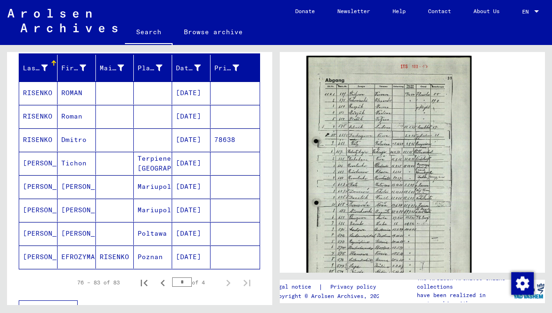
click at [51, 234] on mat-cell "[PERSON_NAME]" at bounding box center [38, 233] width 38 height 23
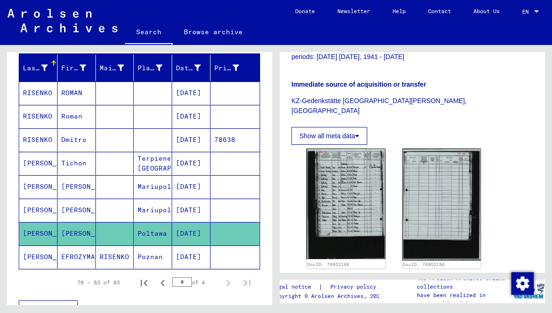
scroll to position [266, 0]
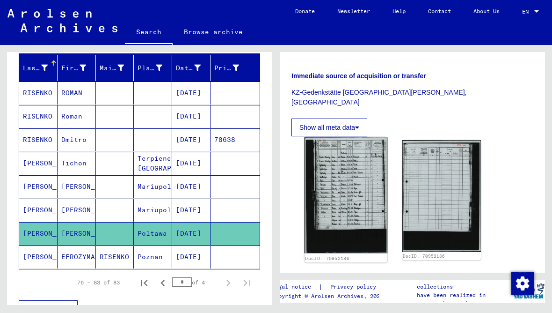
click at [360, 169] on img at bounding box center [346, 195] width 83 height 116
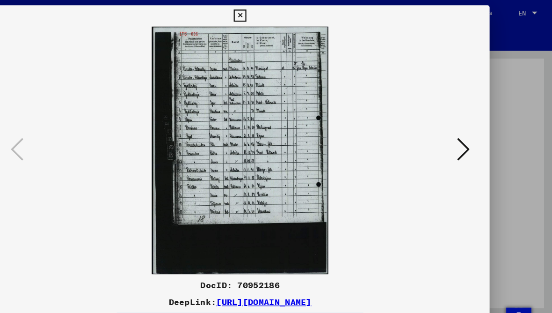
click at [468, 126] on icon at bounding box center [473, 132] width 11 height 22
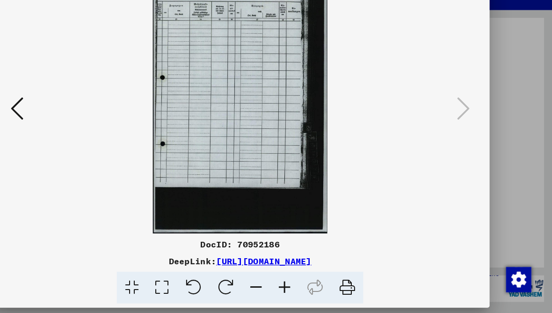
click at [73, 121] on icon at bounding box center [78, 132] width 11 height 22
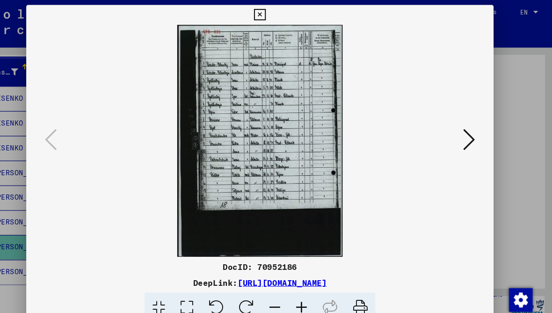
click at [281, 15] on icon at bounding box center [276, 13] width 11 height 11
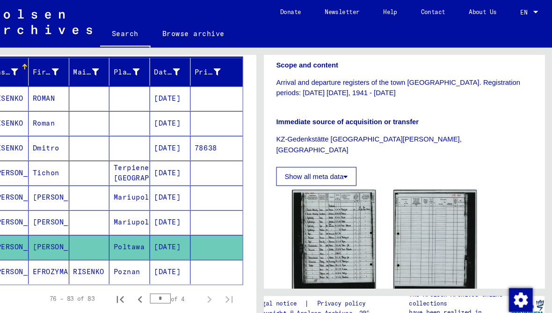
scroll to position [230, 0]
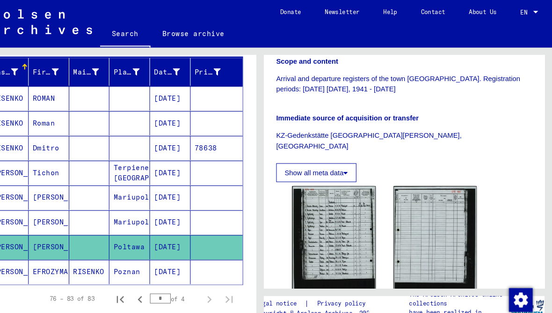
click at [321, 154] on button "Show all meta data" at bounding box center [330, 163] width 76 height 18
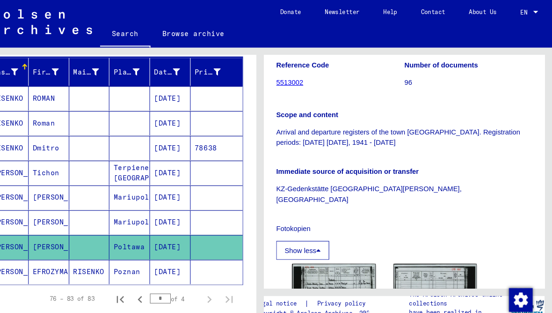
scroll to position [176, 0]
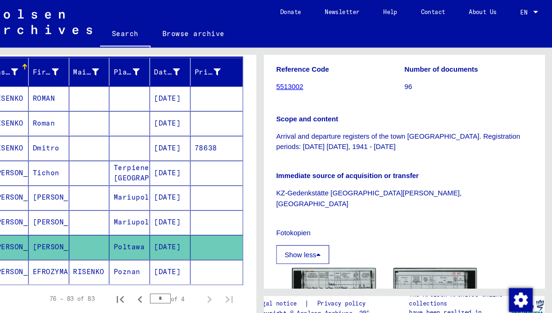
click at [292, 84] on link "5513002" at bounding box center [305, 81] width 26 height 7
click at [292, 78] on link "5513002" at bounding box center [305, 81] width 26 height 7
click at [292, 81] on link "5513002" at bounding box center [305, 81] width 26 height 7
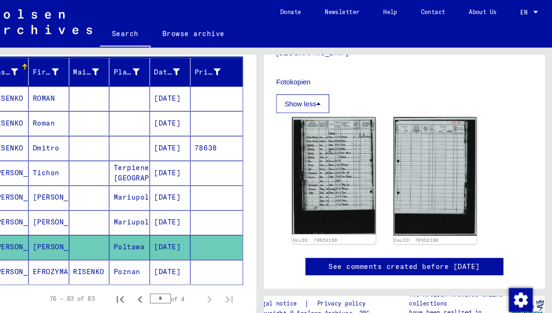
scroll to position [319, 0]
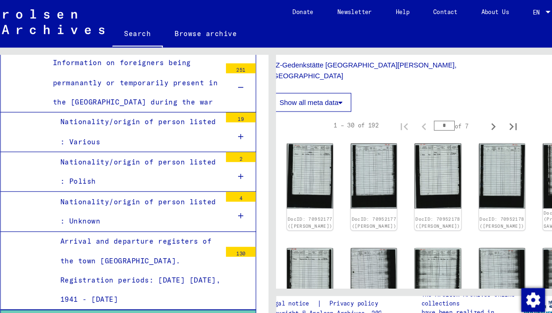
scroll to position [296, 16]
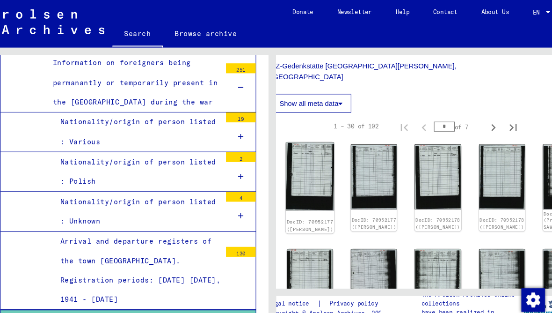
click at [289, 147] on img at bounding box center [312, 166] width 46 height 64
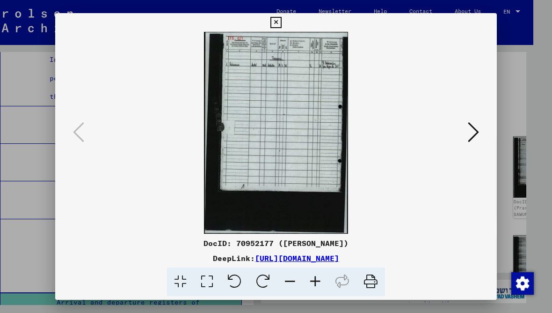
click at [478, 130] on icon at bounding box center [473, 132] width 11 height 22
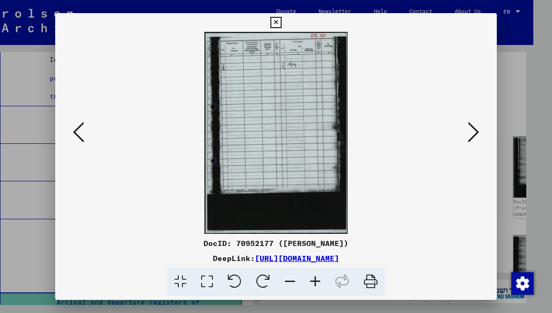
click at [472, 138] on icon at bounding box center [473, 132] width 11 height 22
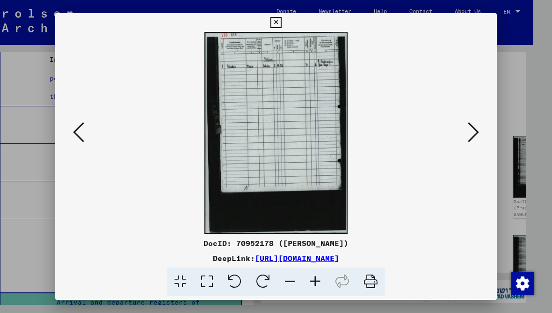
click at [478, 139] on icon at bounding box center [473, 132] width 11 height 22
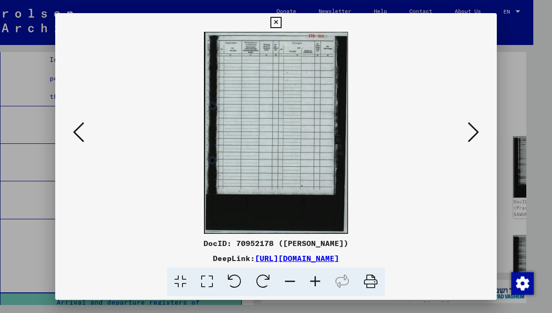
click at [281, 27] on icon at bounding box center [276, 22] width 11 height 11
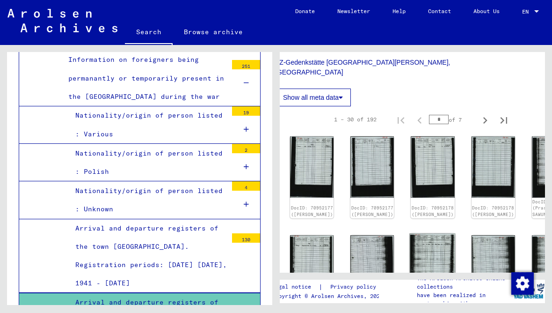
click at [414, 235] on img at bounding box center [433, 265] width 46 height 64
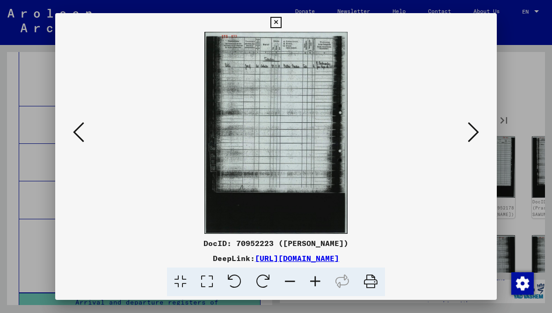
click at [281, 21] on icon at bounding box center [276, 22] width 11 height 11
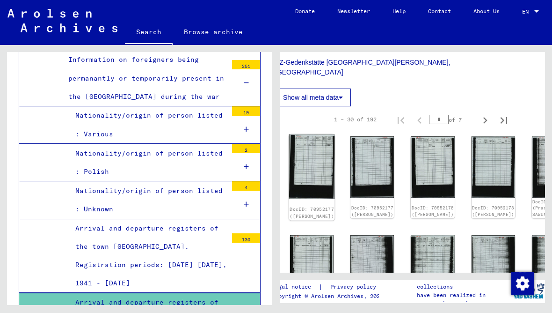
click at [319, 146] on img at bounding box center [312, 166] width 46 height 64
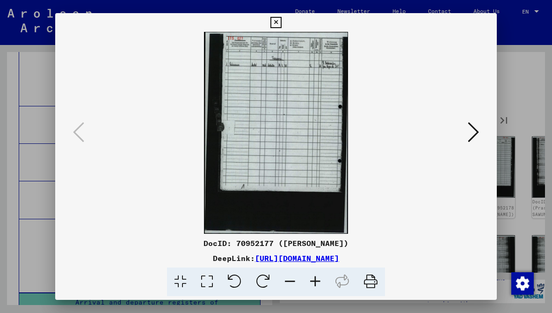
click at [281, 24] on icon at bounding box center [276, 22] width 11 height 11
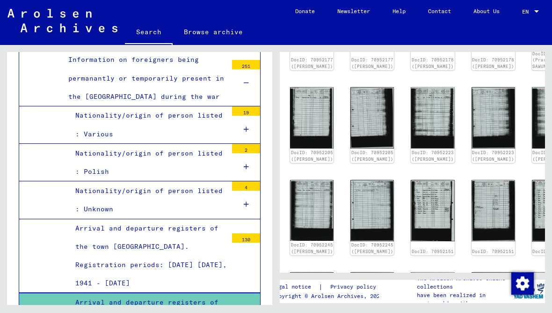
scroll to position [446, 16]
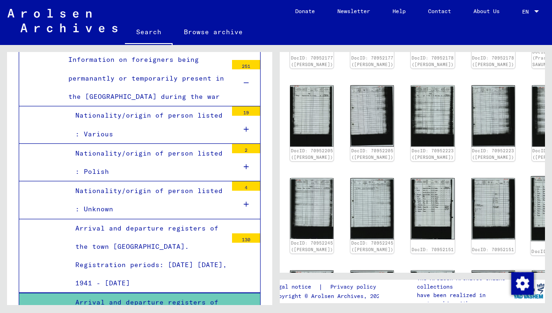
click at [531, 176] on img at bounding box center [554, 208] width 46 height 65
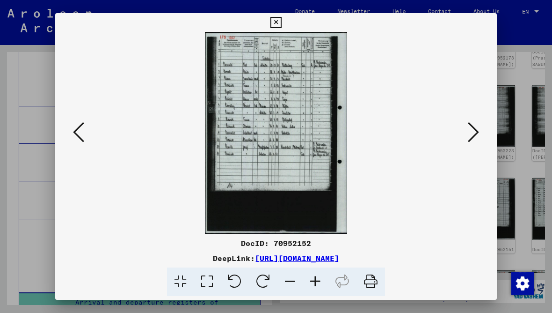
click at [281, 21] on icon at bounding box center [276, 22] width 11 height 11
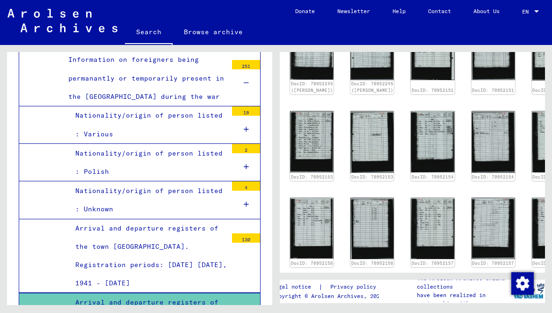
scroll to position [605, 16]
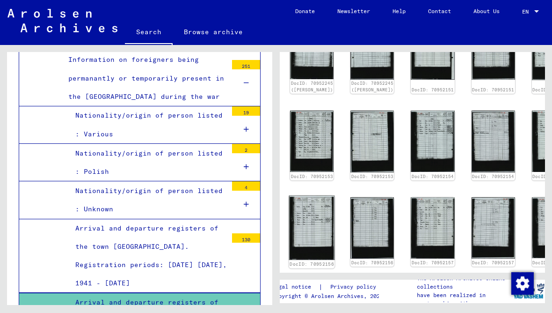
click at [317, 198] on img at bounding box center [312, 227] width 46 height 64
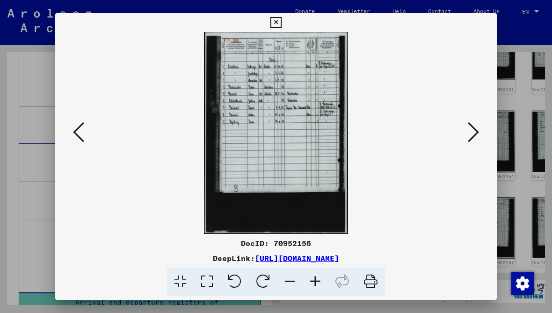
click at [284, 20] on button at bounding box center [276, 22] width 16 height 19
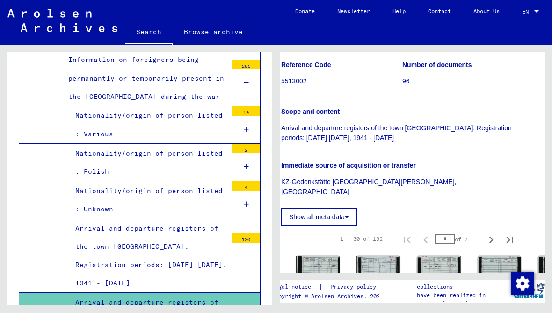
scroll to position [135, 9]
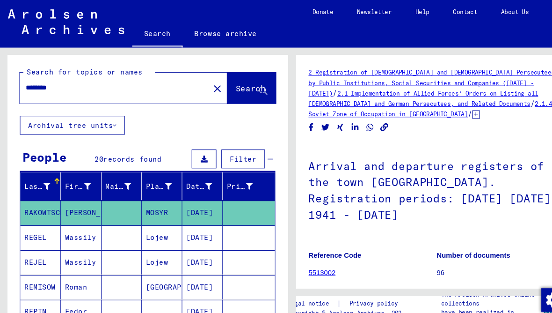
scroll to position [0, 0]
type input "*******"
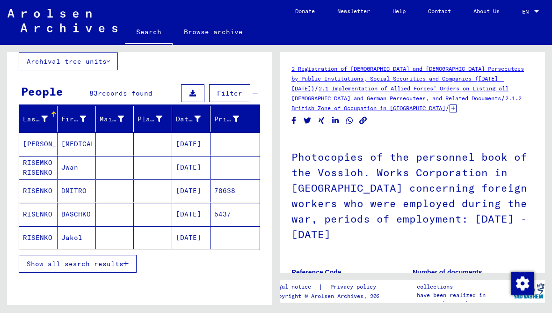
scroll to position [59, 0]
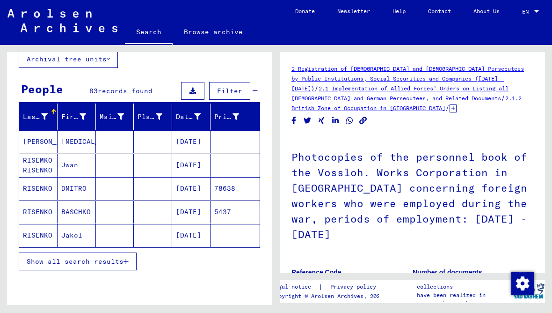
click at [126, 259] on icon "button" at bounding box center [126, 261] width 5 height 7
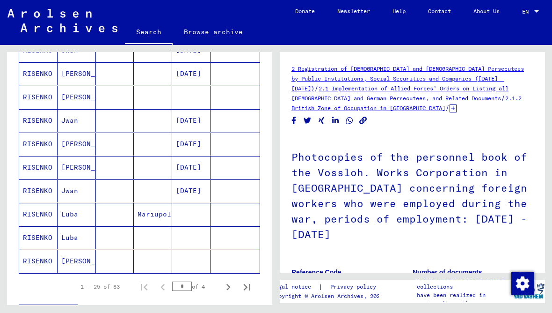
scroll to position [502, 0]
click at [231, 280] on icon "Next page" at bounding box center [228, 286] width 13 height 13
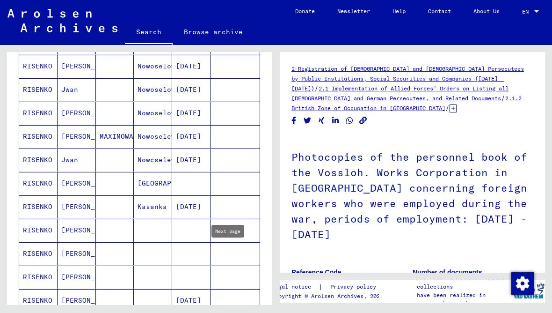
scroll to position [459, 0]
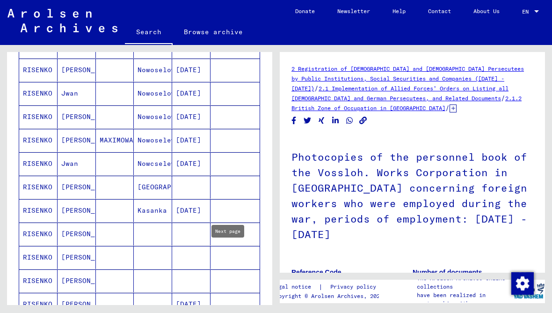
click at [45, 176] on mat-cell "RISENKO" at bounding box center [38, 187] width 38 height 23
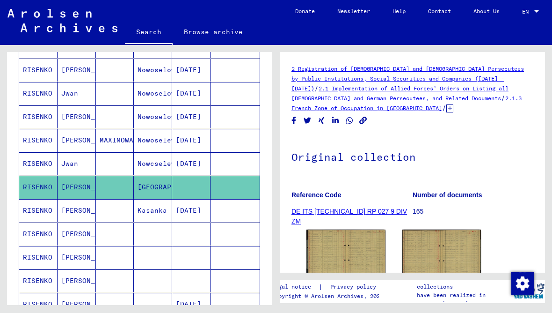
scroll to position [33, 0]
click at [355, 228] on img at bounding box center [346, 253] width 83 height 51
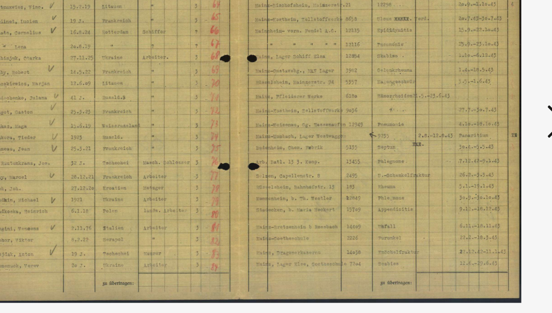
click at [468, 121] on icon at bounding box center [473, 132] width 11 height 22
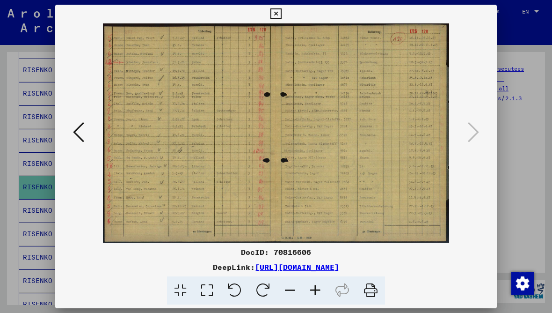
click at [281, 14] on icon at bounding box center [276, 13] width 11 height 11
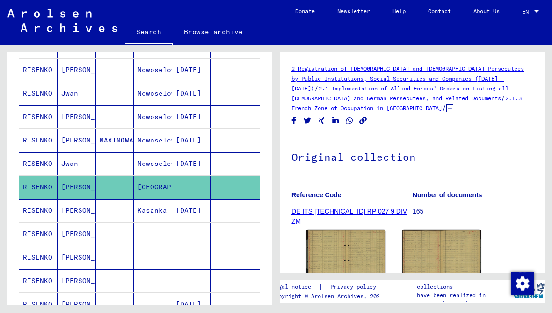
click at [44, 176] on mat-cell "RISENKO" at bounding box center [38, 187] width 38 height 23
click at [453, 228] on img at bounding box center [441, 254] width 83 height 52
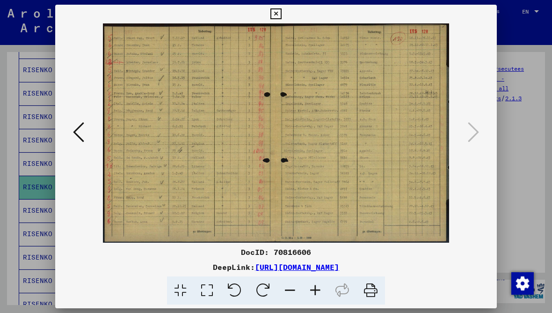
click at [281, 15] on icon at bounding box center [276, 13] width 11 height 11
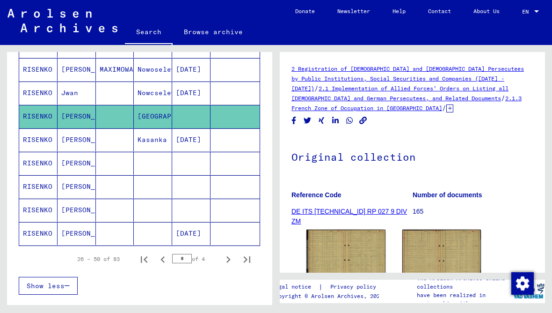
scroll to position [530, 0]
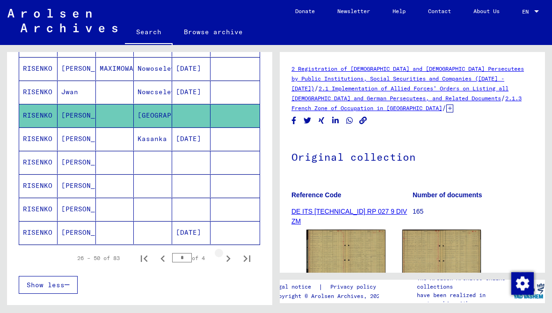
click at [234, 252] on icon "Next page" at bounding box center [228, 258] width 13 height 13
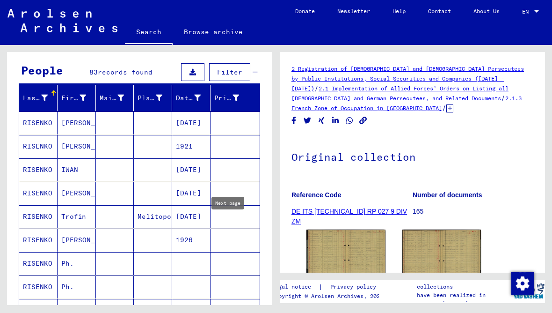
scroll to position [76, 0]
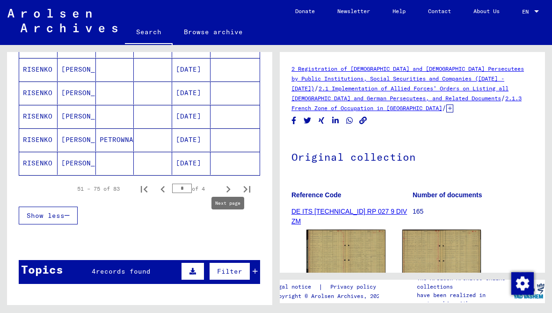
click at [233, 183] on icon "Next page" at bounding box center [228, 189] width 13 height 13
type input "*"
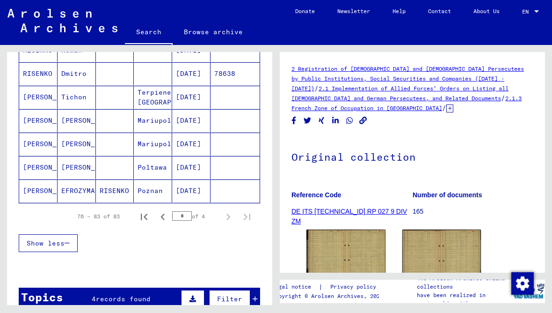
scroll to position [174, 0]
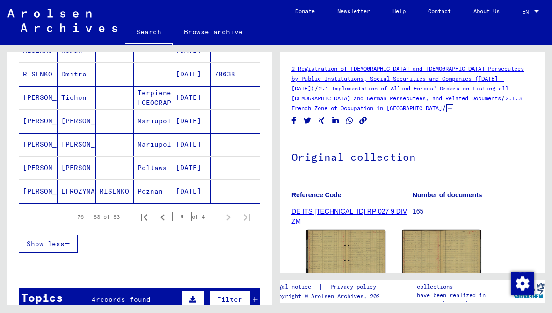
click at [49, 156] on mat-cell "[PERSON_NAME]" at bounding box center [38, 167] width 38 height 23
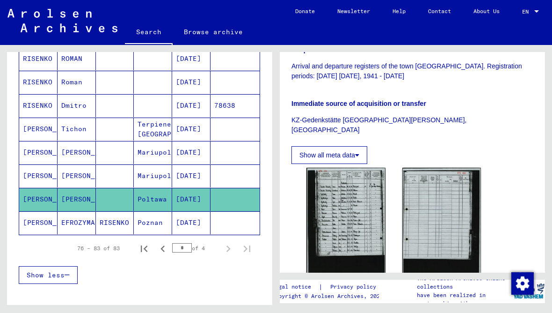
scroll to position [140, 0]
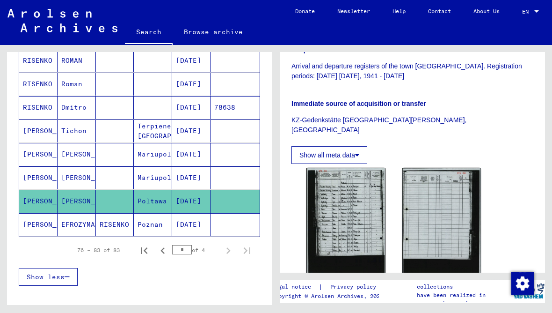
click at [47, 166] on mat-cell "[PERSON_NAME]" at bounding box center [38, 177] width 38 height 23
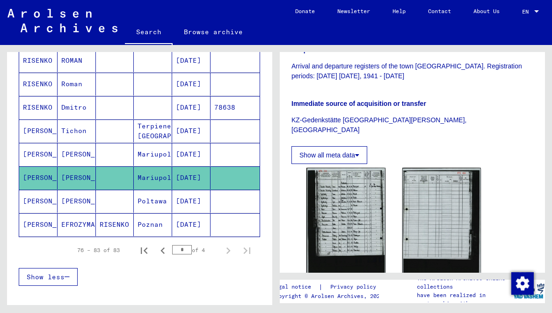
click at [42, 143] on mat-cell "[PERSON_NAME]" at bounding box center [38, 154] width 38 height 23
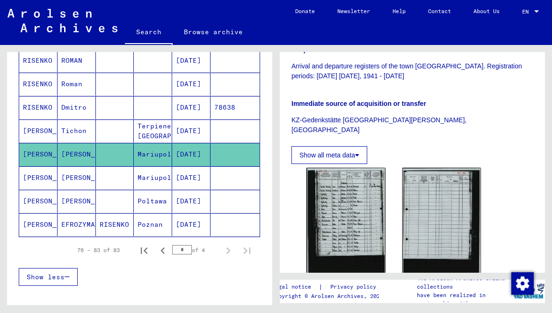
click at [45, 119] on mat-cell "[PERSON_NAME]" at bounding box center [38, 130] width 38 height 23
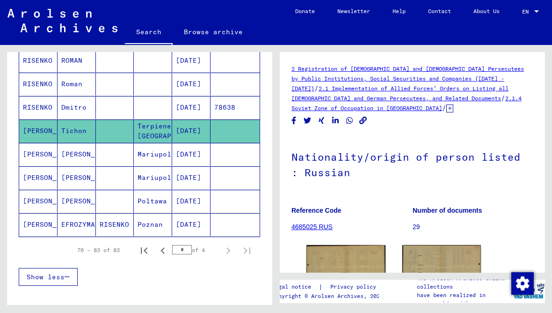
click at [46, 143] on mat-cell "[PERSON_NAME]" at bounding box center [38, 154] width 38 height 23
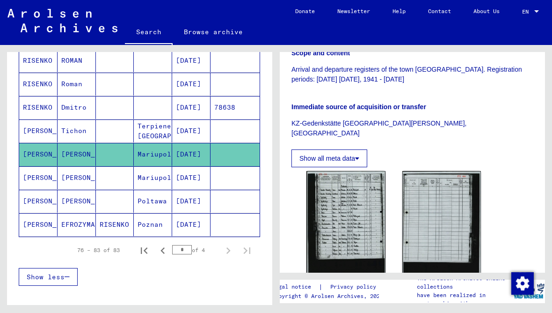
scroll to position [236, 0]
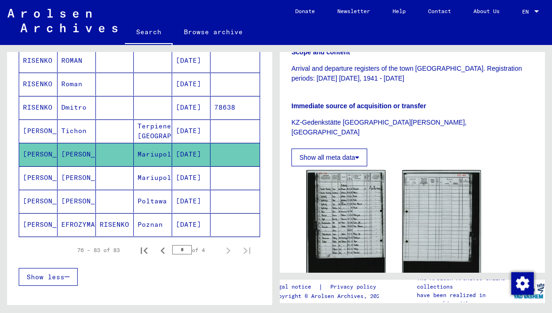
click at [46, 166] on mat-cell "[PERSON_NAME]" at bounding box center [38, 177] width 38 height 23
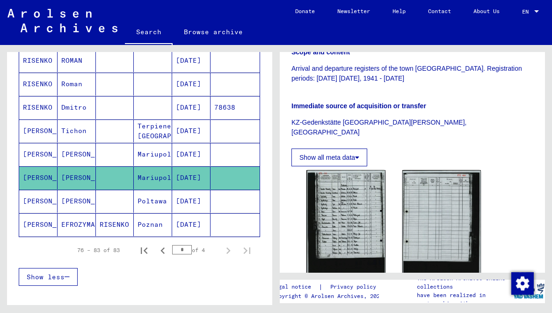
click at [46, 190] on mat-cell "[PERSON_NAME]" at bounding box center [38, 201] width 38 height 23
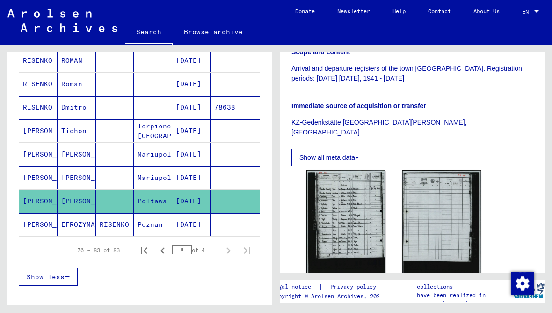
click at [43, 213] on mat-cell "[PERSON_NAME]" at bounding box center [38, 224] width 38 height 23
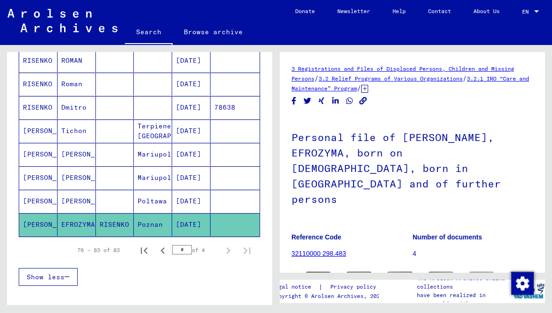
click at [46, 166] on mat-cell "[PERSON_NAME]" at bounding box center [38, 177] width 38 height 23
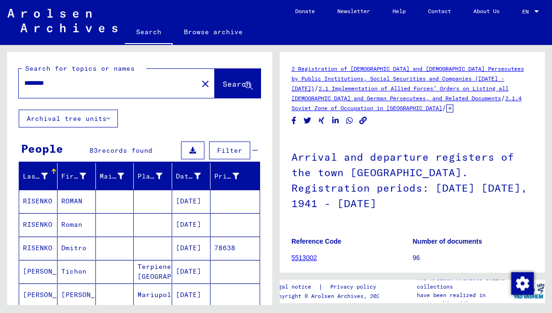
click at [200, 78] on mat-icon "close" at bounding box center [205, 83] width 11 height 11
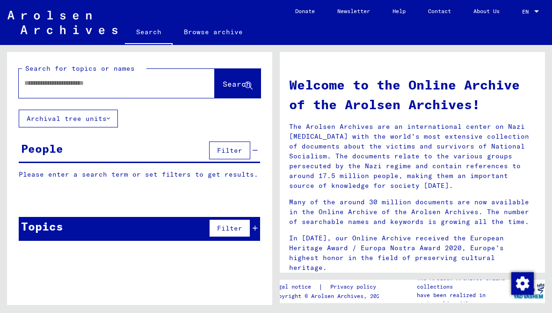
click at [160, 78] on input "text" at bounding box center [105, 83] width 162 height 10
type input "**********"
click at [242, 79] on span "Search" at bounding box center [237, 83] width 28 height 9
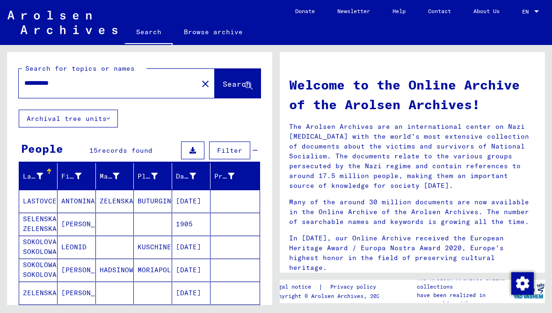
click at [49, 258] on mat-cell "SOKOLOWA SOKOLOVA" at bounding box center [38, 269] width 38 height 22
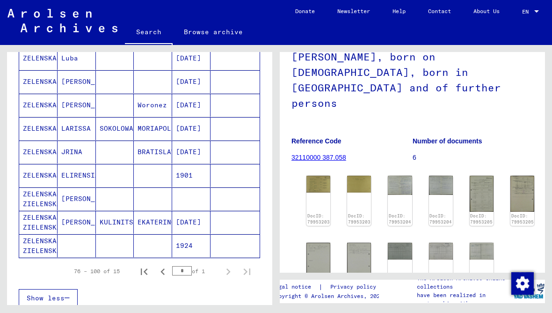
scroll to position [284, 0]
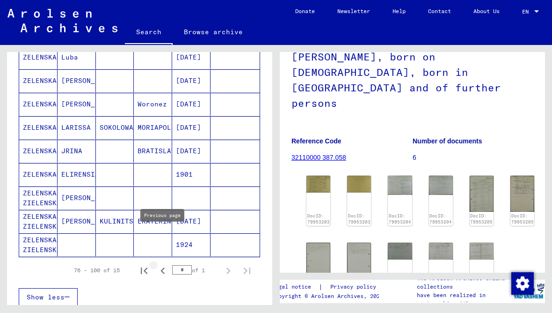
click at [165, 264] on icon "Previous page" at bounding box center [162, 270] width 13 height 13
type input "*"
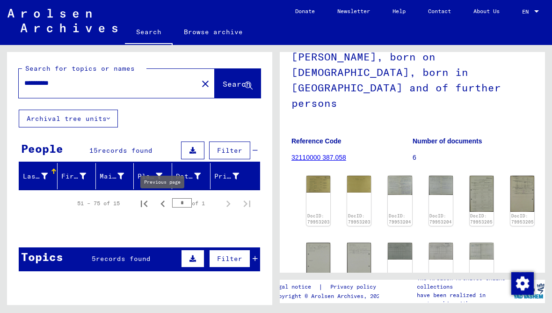
scroll to position [0, 0]
click at [134, 81] on input "**********" at bounding box center [108, 83] width 168 height 10
click at [231, 83] on span "Search" at bounding box center [237, 83] width 28 height 9
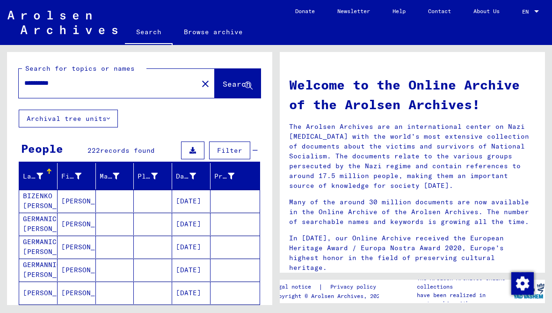
scroll to position [33, 0]
click at [51, 281] on mat-cell "[PERSON_NAME]" at bounding box center [38, 292] width 38 height 22
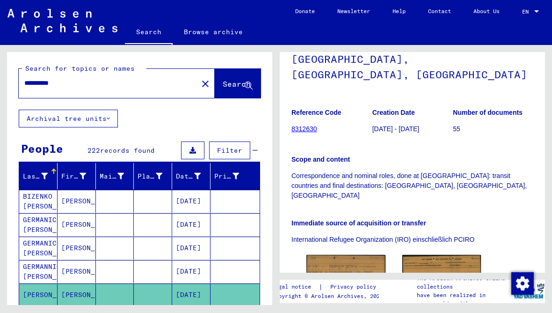
scroll to position [118, 0]
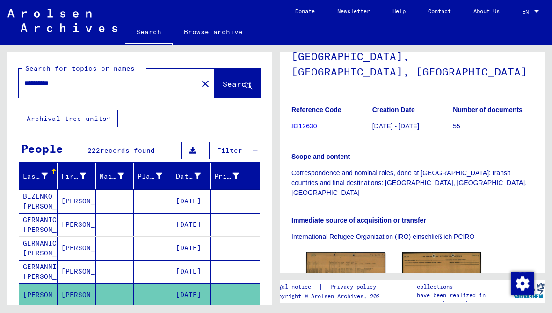
click at [51, 282] on icon at bounding box center [38, 275] width 23 height 37
click at [46, 281] on icon at bounding box center [38, 275] width 23 height 37
click at [42, 282] on icon at bounding box center [38, 275] width 23 height 37
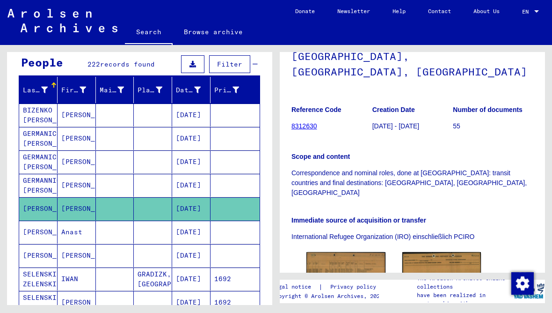
scroll to position [86, 0]
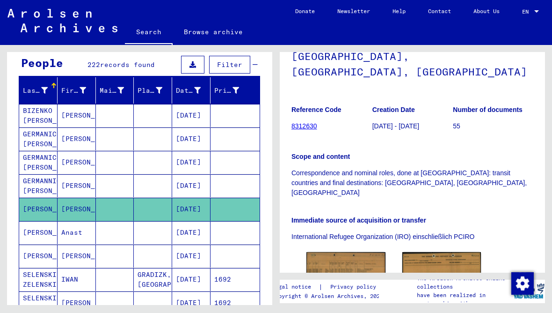
click at [45, 244] on mat-cell "[PERSON_NAME]" at bounding box center [38, 255] width 38 height 23
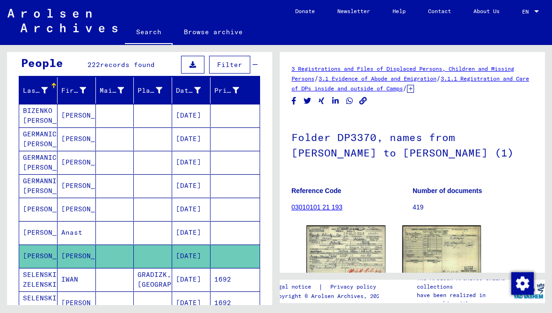
click at [40, 221] on mat-cell "[PERSON_NAME]" at bounding box center [38, 232] width 38 height 23
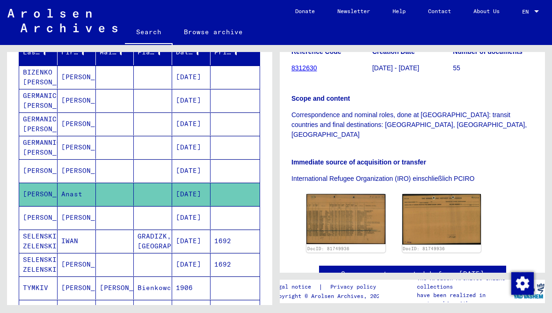
scroll to position [121, 0]
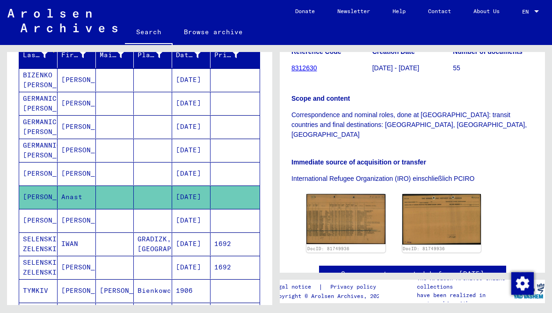
click at [37, 162] on mat-cell "[PERSON_NAME]" at bounding box center [38, 173] width 38 height 23
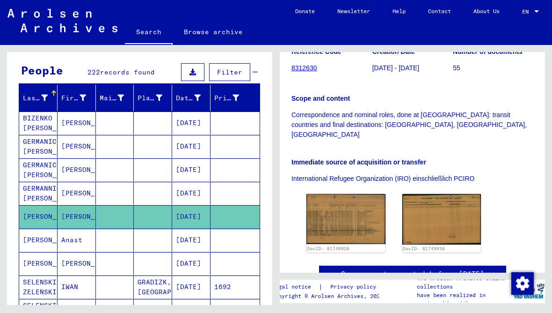
scroll to position [75, 0]
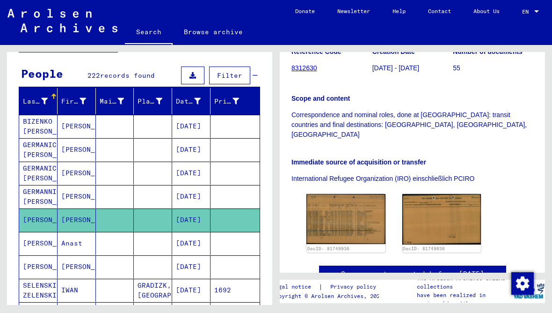
click at [32, 115] on mat-cell "BIZENKO [PERSON_NAME]" at bounding box center [38, 126] width 38 height 23
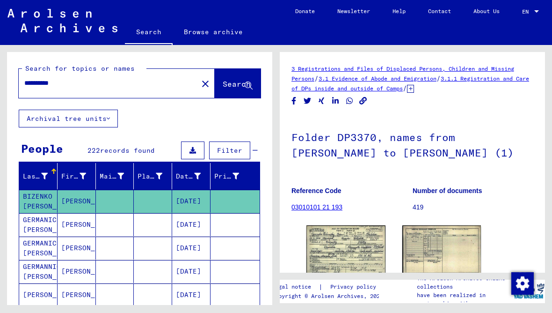
click at [108, 78] on input "**********" at bounding box center [108, 83] width 168 height 10
click at [241, 79] on span "Search" at bounding box center [237, 83] width 28 height 9
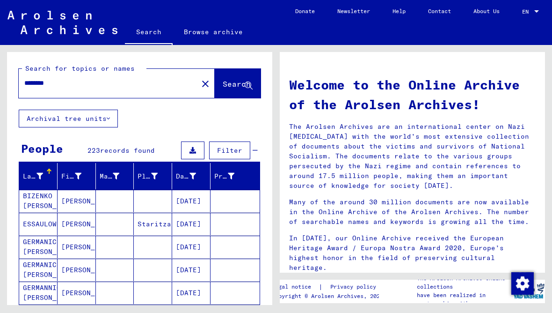
click at [49, 190] on mat-cell "BIZENKO [PERSON_NAME]" at bounding box center [38, 201] width 38 height 22
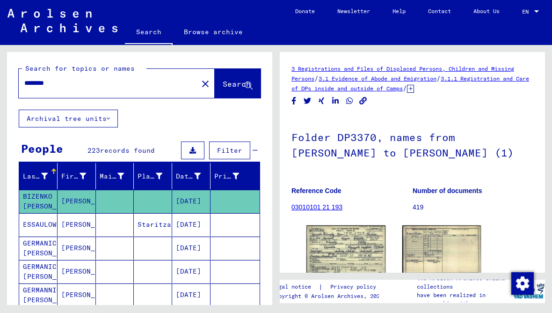
click at [128, 80] on input "********" at bounding box center [108, 83] width 168 height 10
click at [239, 84] on span "Search" at bounding box center [237, 83] width 28 height 9
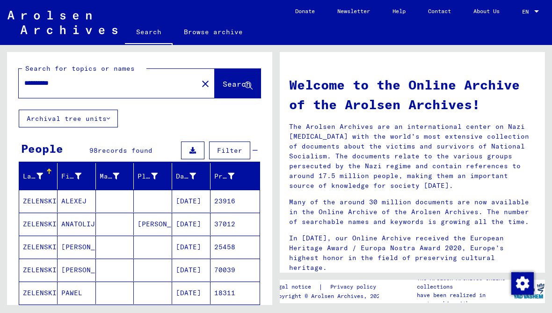
click at [105, 84] on input "*********" at bounding box center [105, 83] width 162 height 10
type input "*********"
click at [234, 88] on span "Search" at bounding box center [237, 83] width 28 height 9
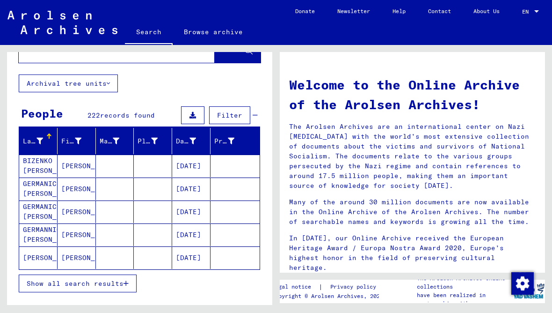
scroll to position [36, 0]
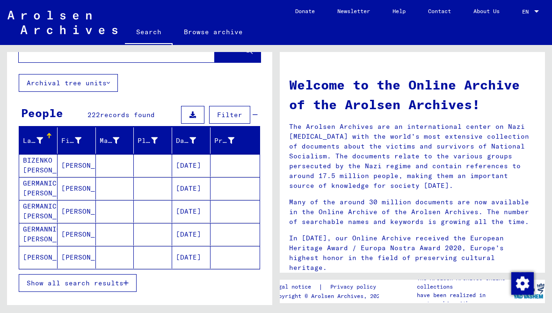
click at [49, 253] on mat-cell "[PERSON_NAME]" at bounding box center [38, 257] width 38 height 22
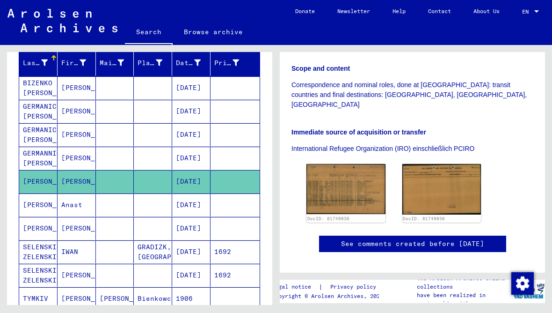
scroll to position [114, 0]
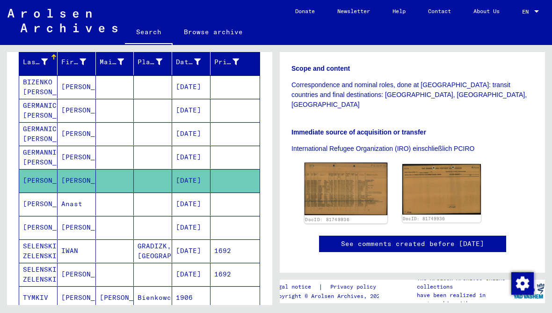
click at [351, 172] on img at bounding box center [346, 188] width 83 height 52
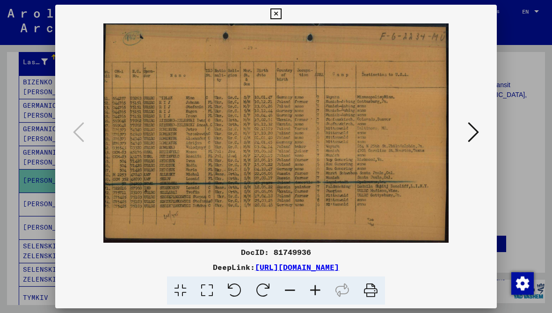
click at [281, 13] on icon at bounding box center [276, 13] width 11 height 11
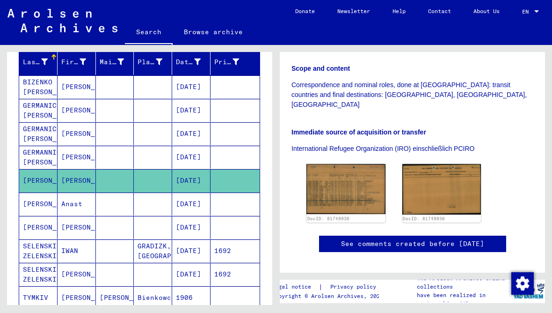
click at [43, 250] on mat-cell "SELENSKI ZELENSKI" at bounding box center [38, 250] width 38 height 23
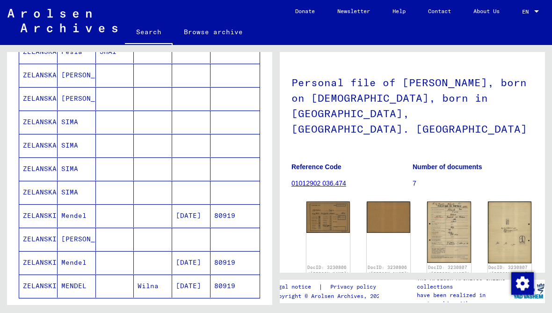
scroll to position [488, 0]
